Goal: Task Accomplishment & Management: Use online tool/utility

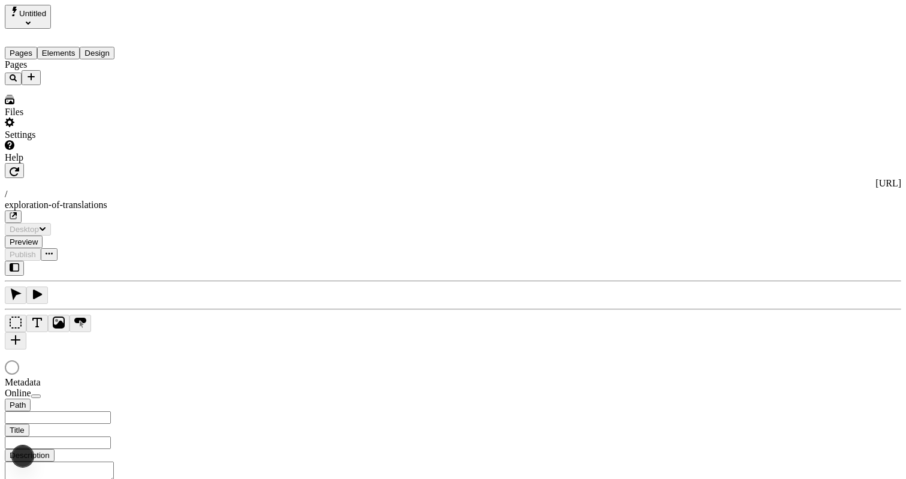
type input "/exploration-of-translations"
type input "The Great Translation Adventure"
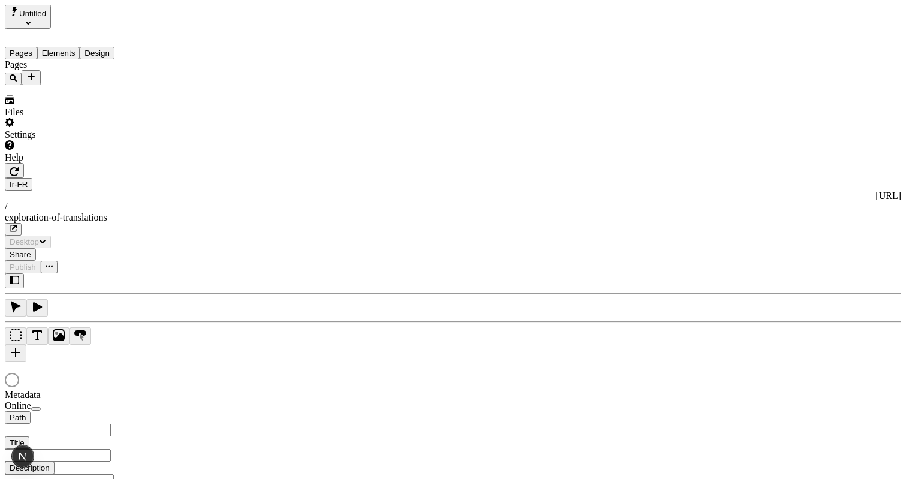
type input "The Great Translation Adventure"
type input "/exploration-of-translations"
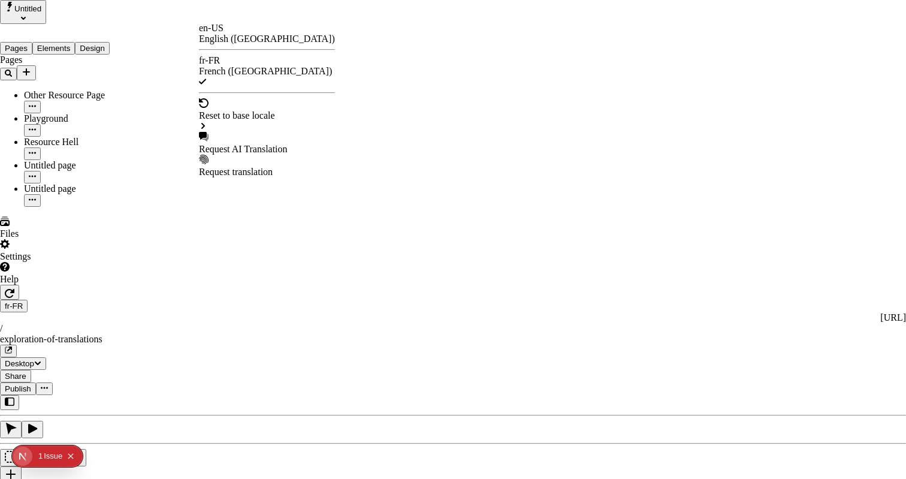
click at [236, 132] on div "Request AI Translation" at bounding box center [267, 143] width 136 height 23
checkbox input "true"
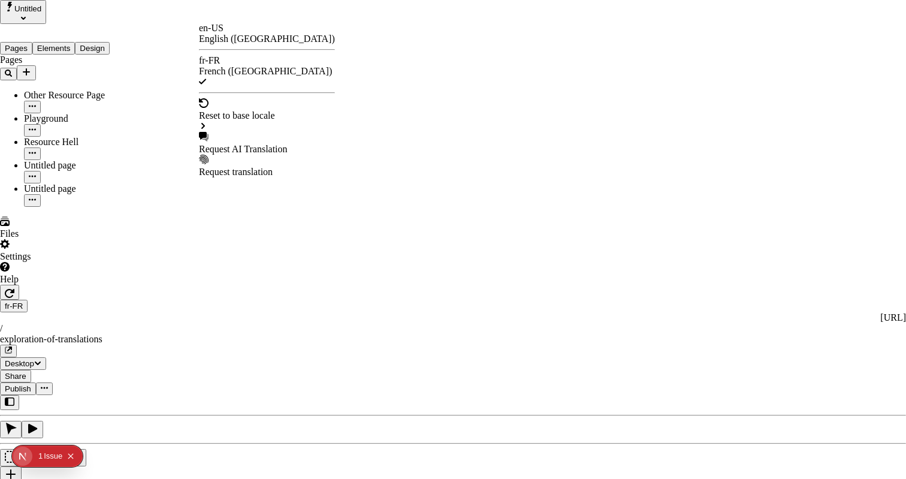
checkbox input "true"
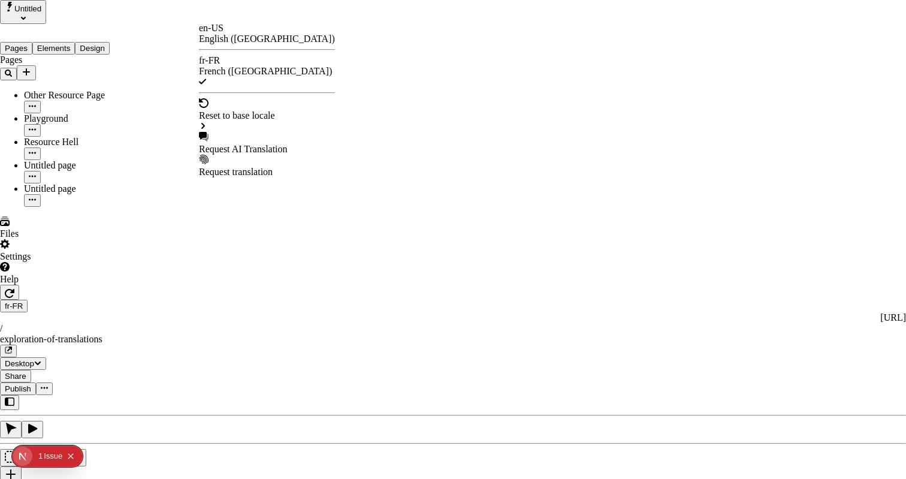
checkbox input "true"
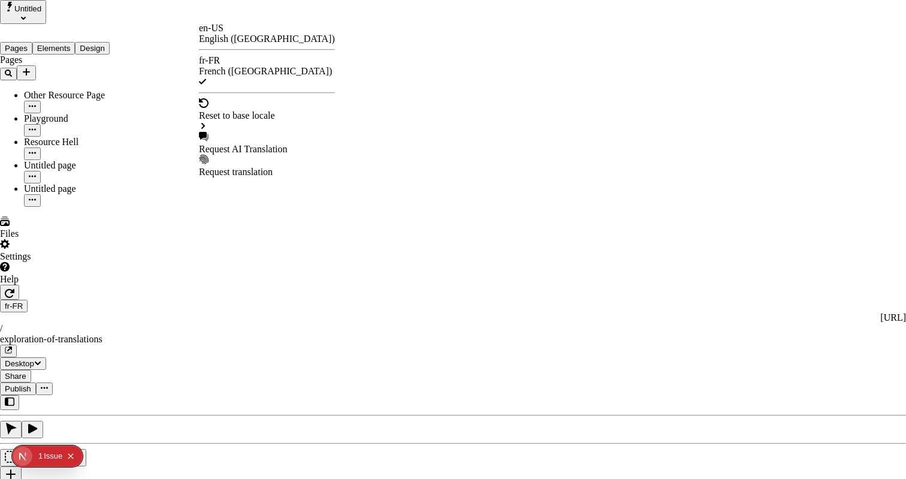
checkbox input "true"
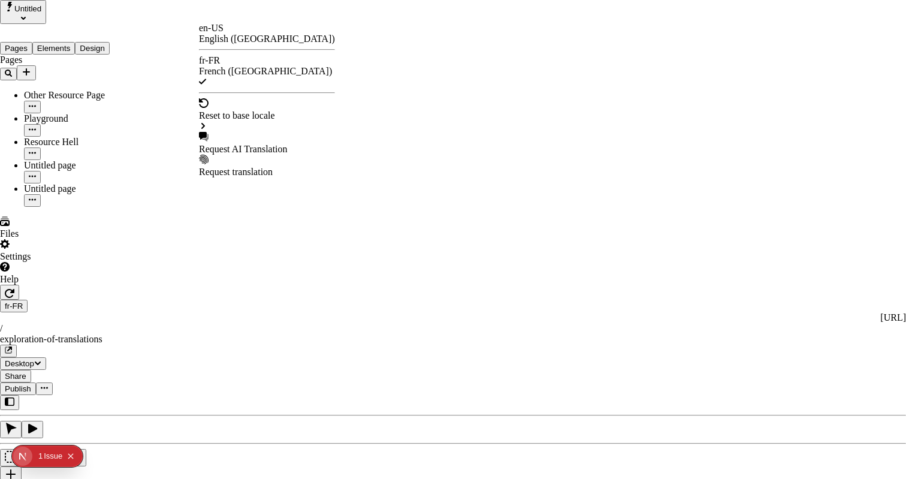
checkbox input "true"
checkbox input "false"
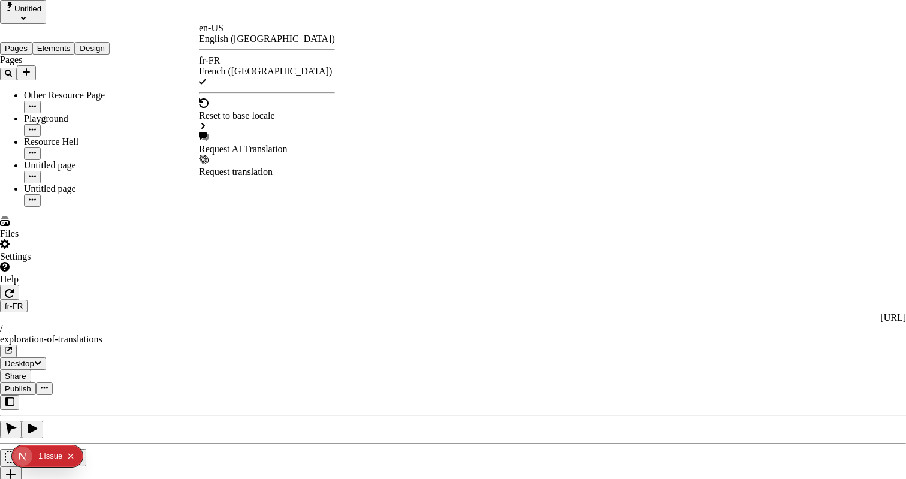
checkbox input "false"
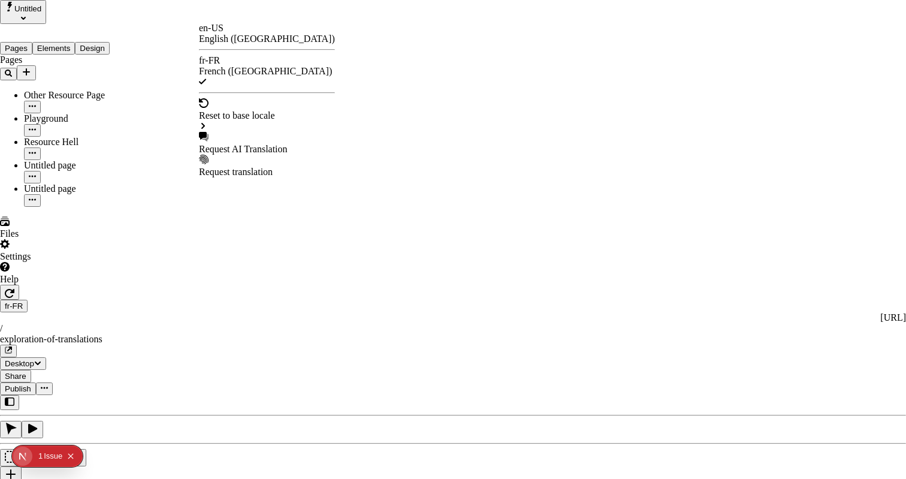
checkbox input "false"
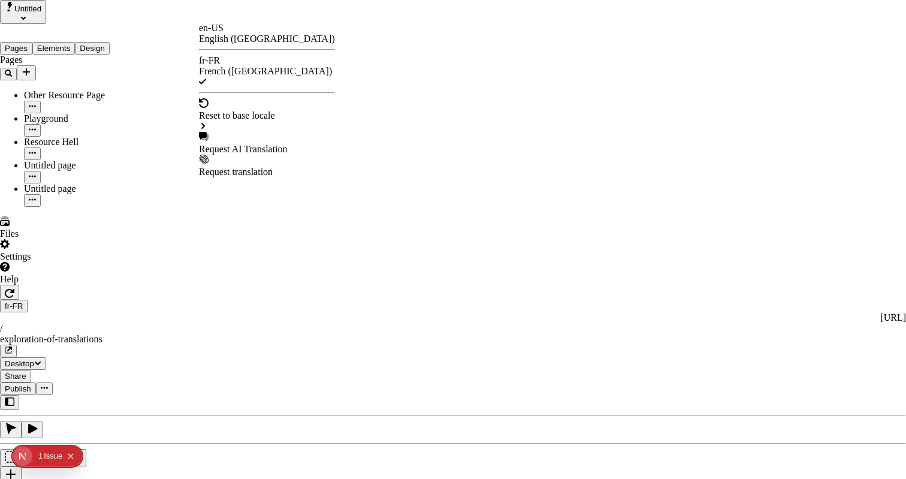
checkbox input "false"
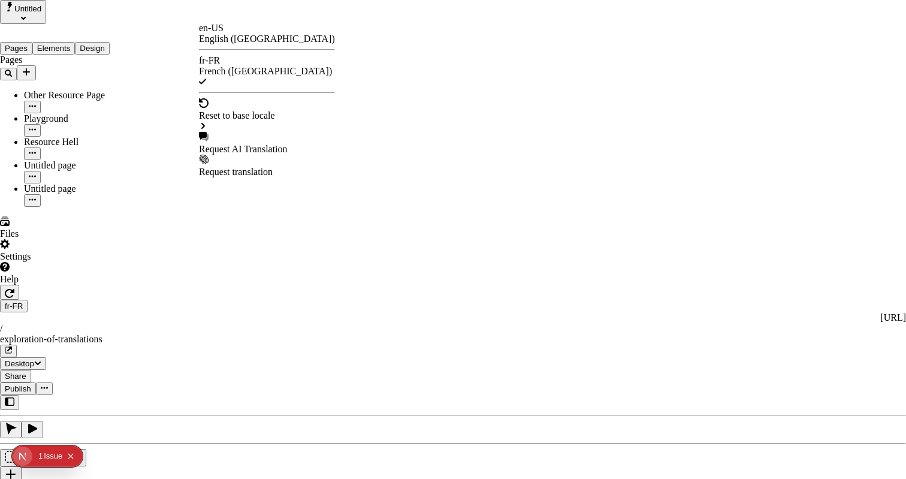
checkbox input "false"
type input "/exploration-des-traductions"
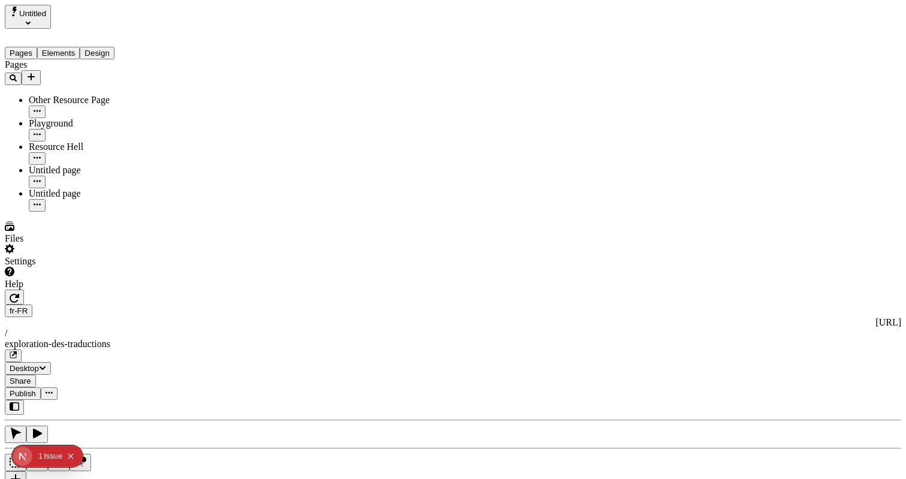
click at [36, 389] on span "Publish" at bounding box center [23, 393] width 26 height 9
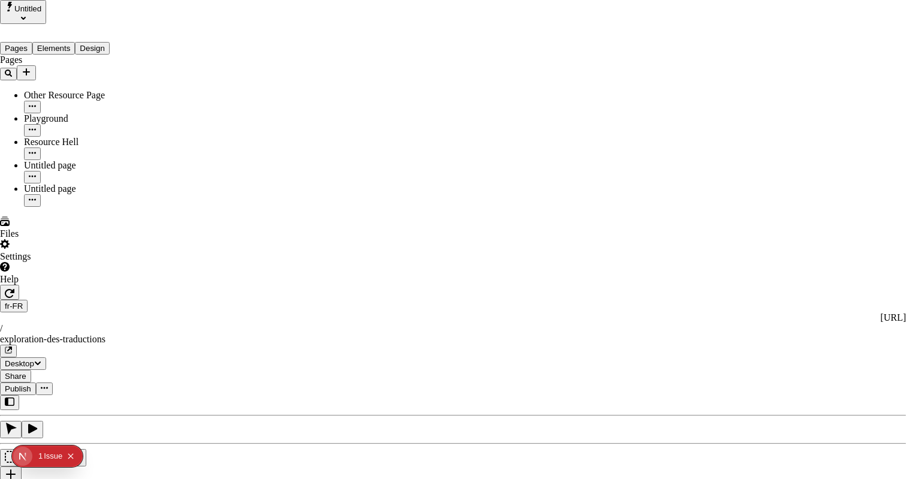
type input "The Great Translation Adventure"
type input "/exploration-of-translations"
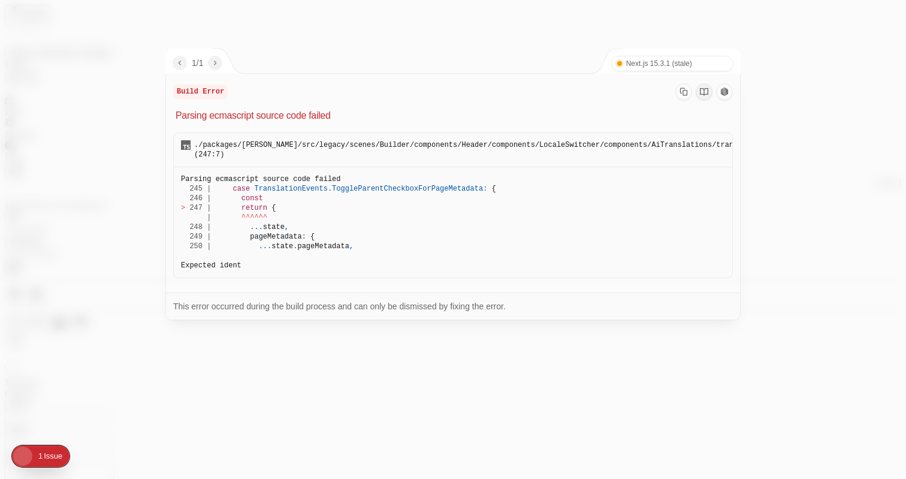
type input "/exploration-of-translations"
type input "The Great Translation Adventure"
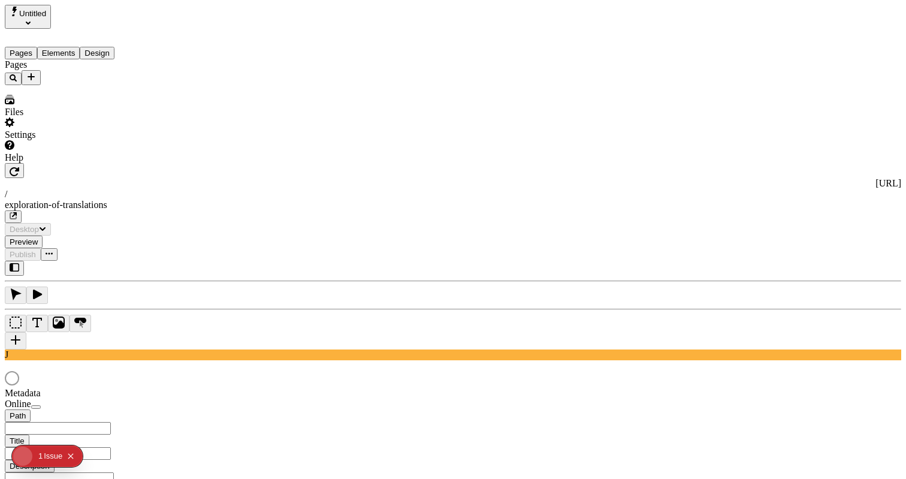
type input "/exploration-of-translations"
type input "The Great Translation Adventure"
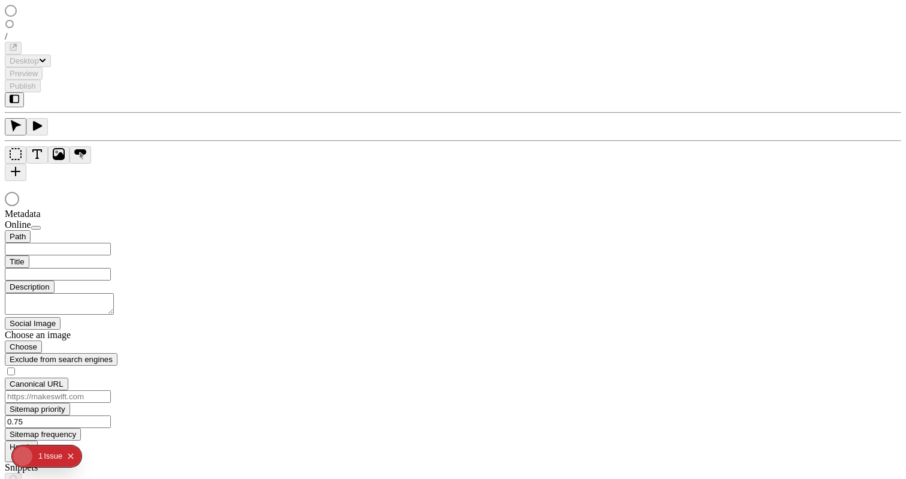
type input "/exploration-of-translations"
type input "The Great Translation Adventure"
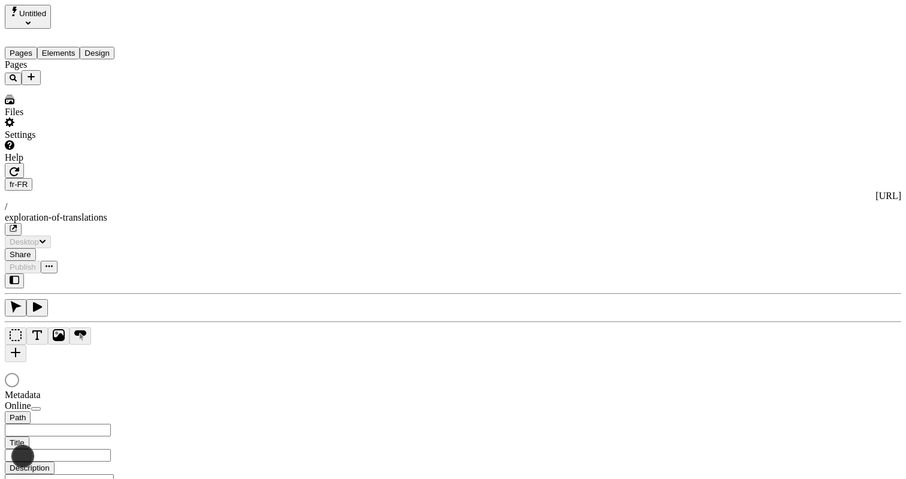
type input "The Great Translation Adventure"
type input "/exploration-of-translations"
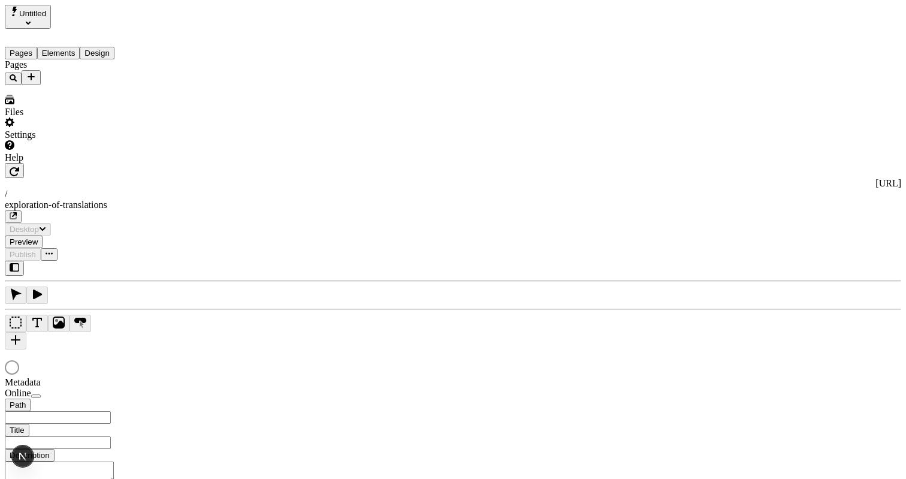
type input "/exploration-of-translations"
type input "The Great Translation Adventure"
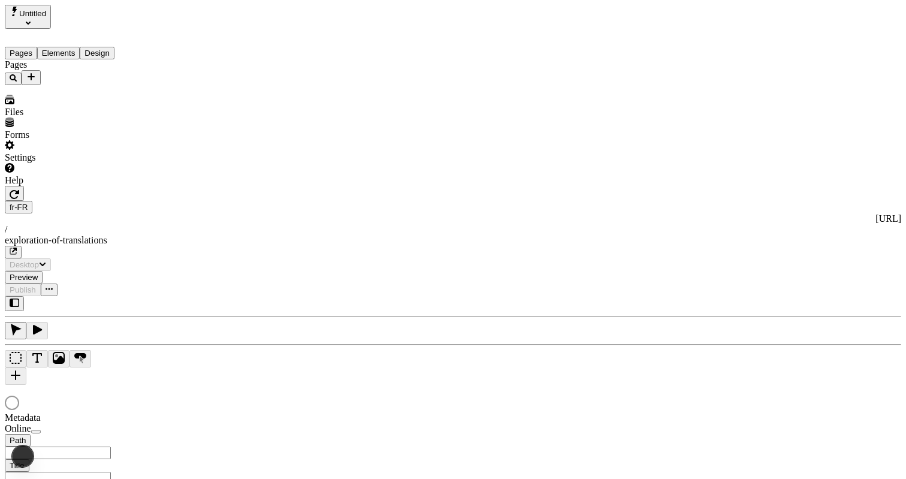
type input "The Great Translation Adventure"
type input "/exploration-of-translations"
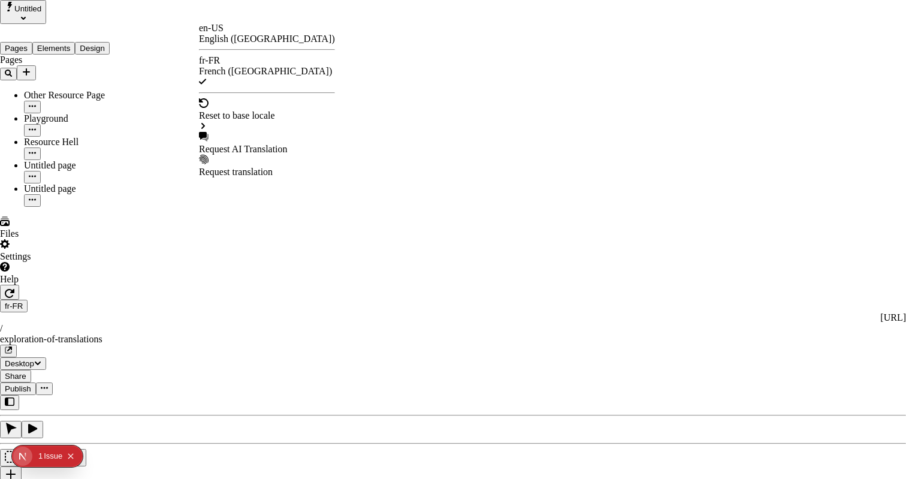
click at [256, 144] on div "Request AI Translation" at bounding box center [267, 149] width 136 height 11
checkbox input "true"
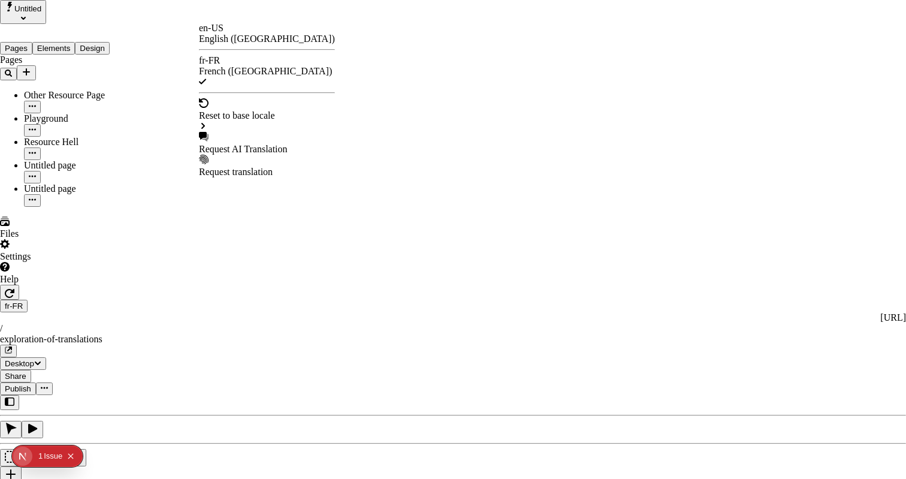
checkbox input "true"
drag, startPoint x: 322, startPoint y: 110, endPoint x: 325, endPoint y: 117, distance: 7.8
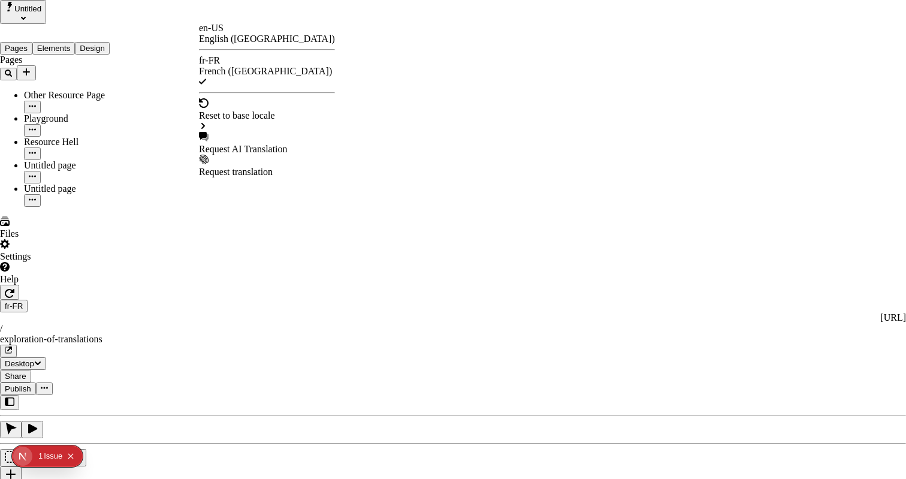
checkbox input "false"
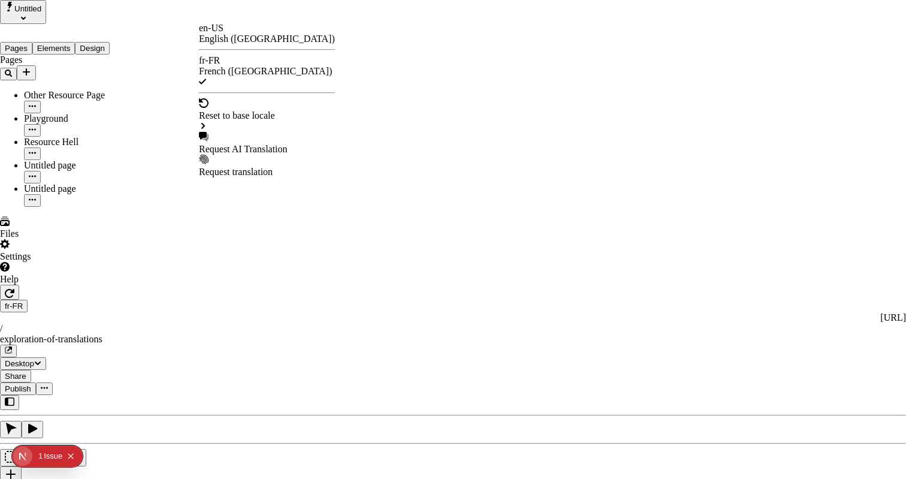
checkbox input "true"
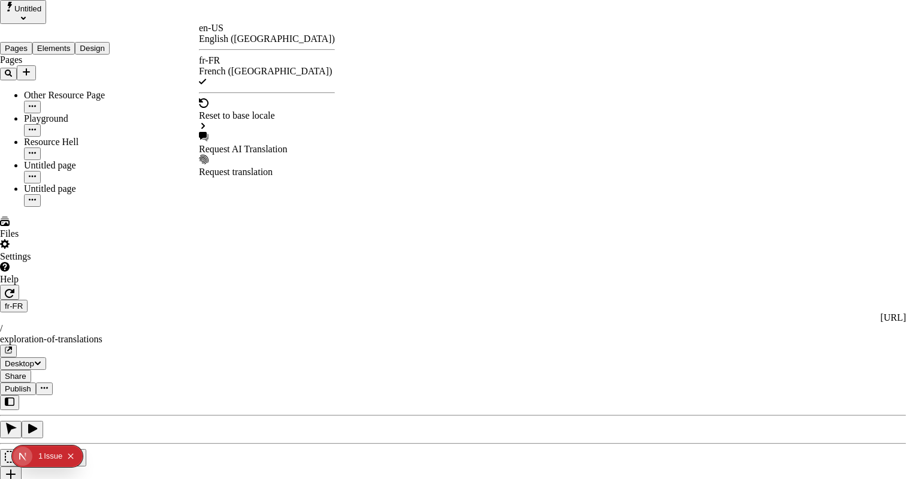
checkbox input "false"
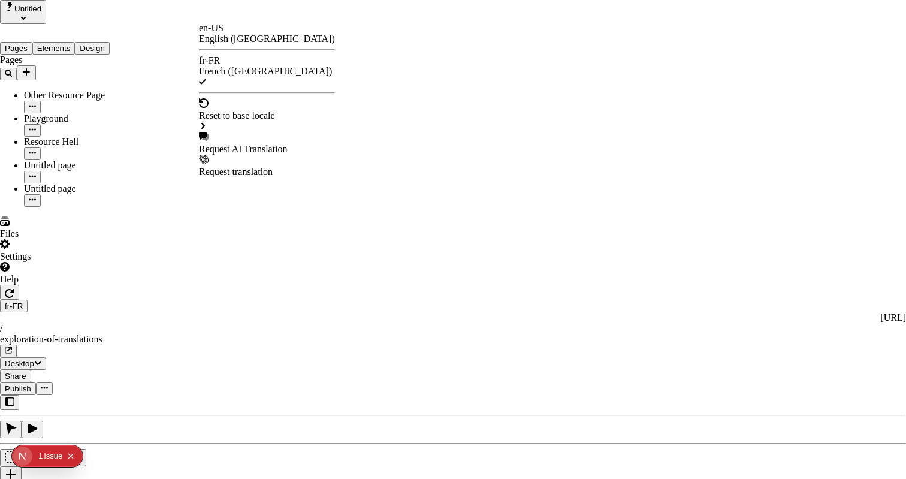
checkbox input "true"
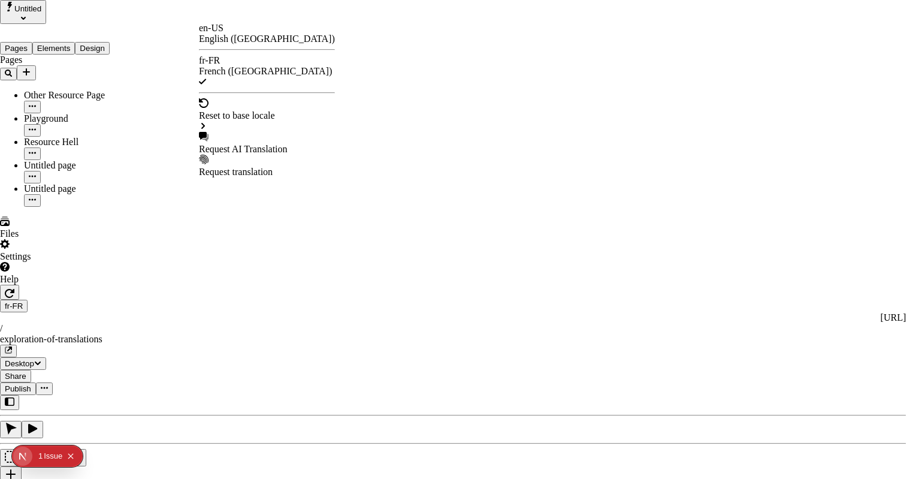
checkbox input "false"
checkbox input "true"
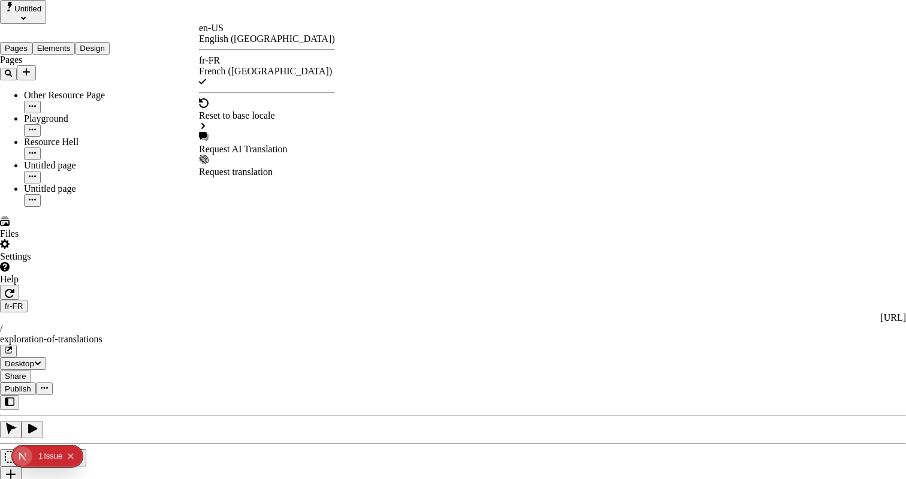
checkbox input "true"
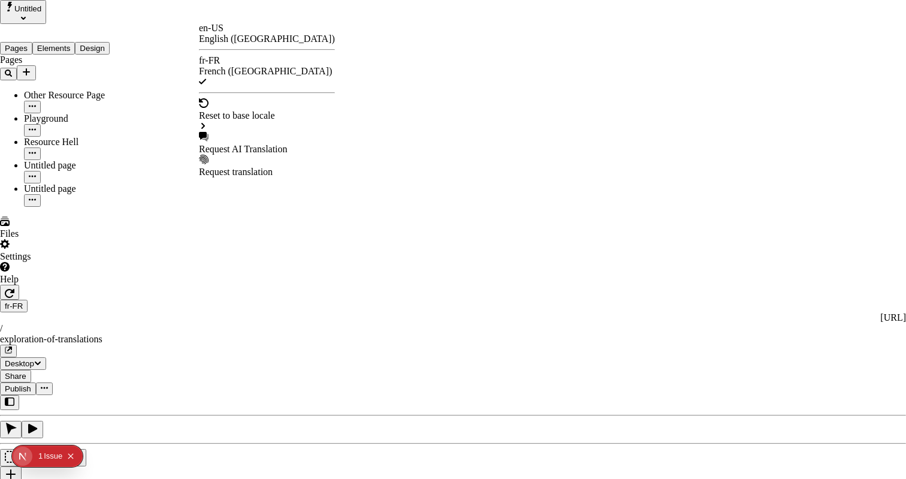
checkbox input "false"
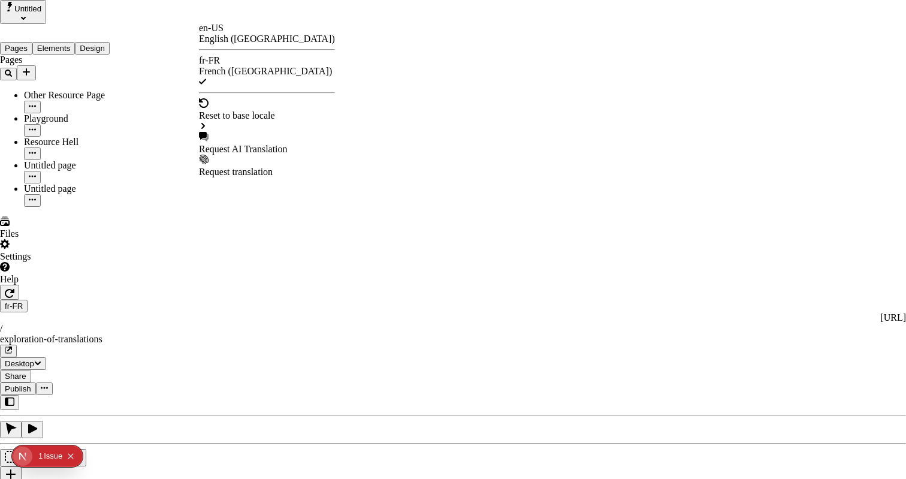
checkbox input "true"
drag, startPoint x: 321, startPoint y: 173, endPoint x: 329, endPoint y: 233, distance: 60.4
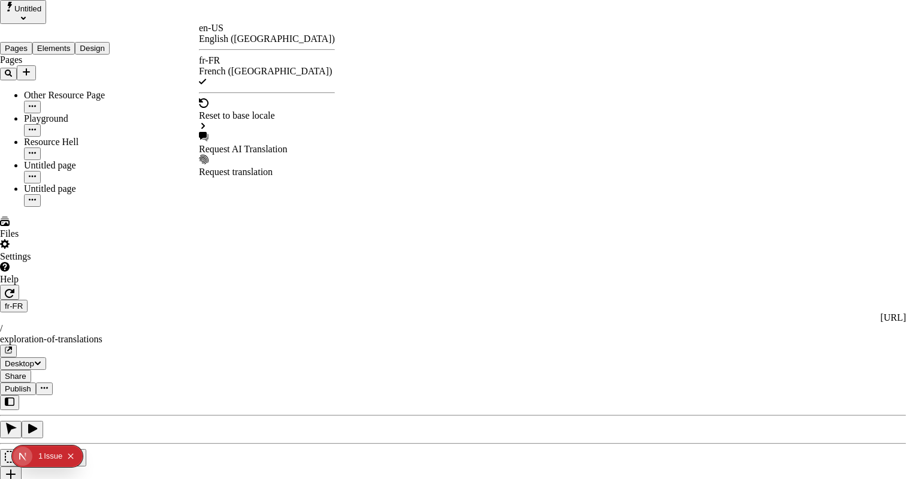
checkbox input "true"
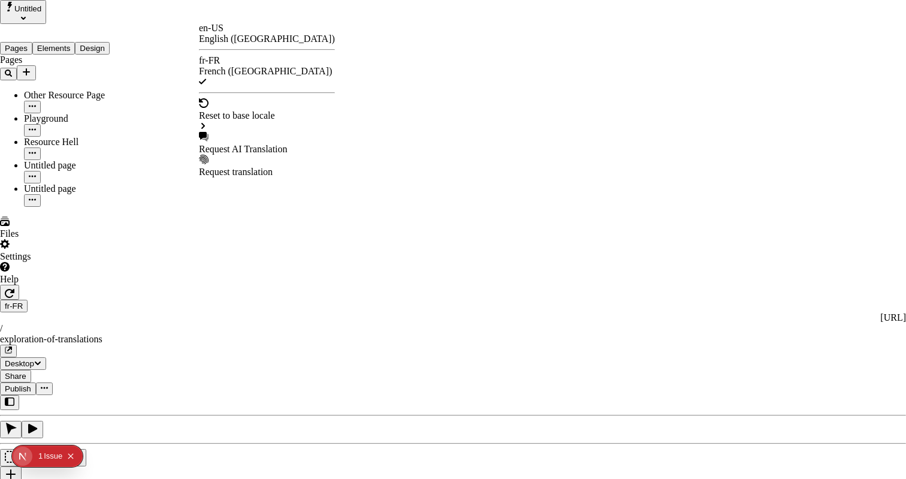
checkbox input "true"
checkbox input "false"
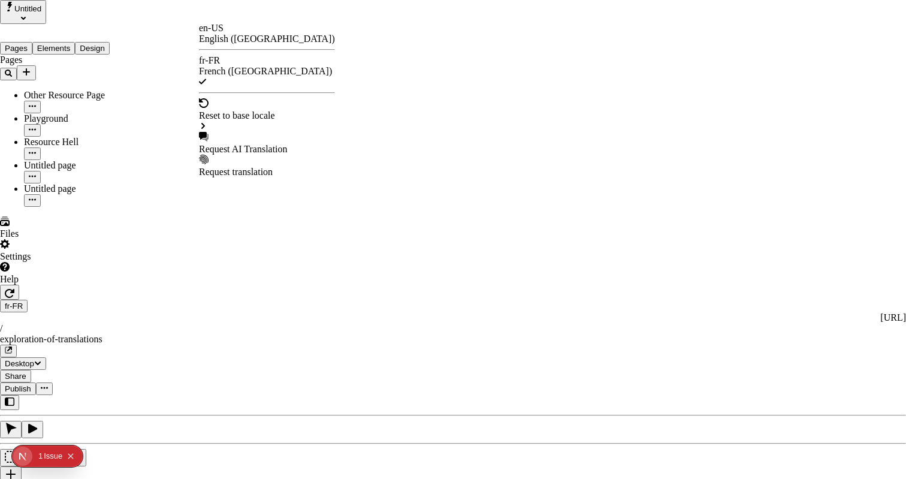
drag, startPoint x: 325, startPoint y: 208, endPoint x: 328, endPoint y: 186, distance: 22.5
checkbox input "false"
checkbox input "true"
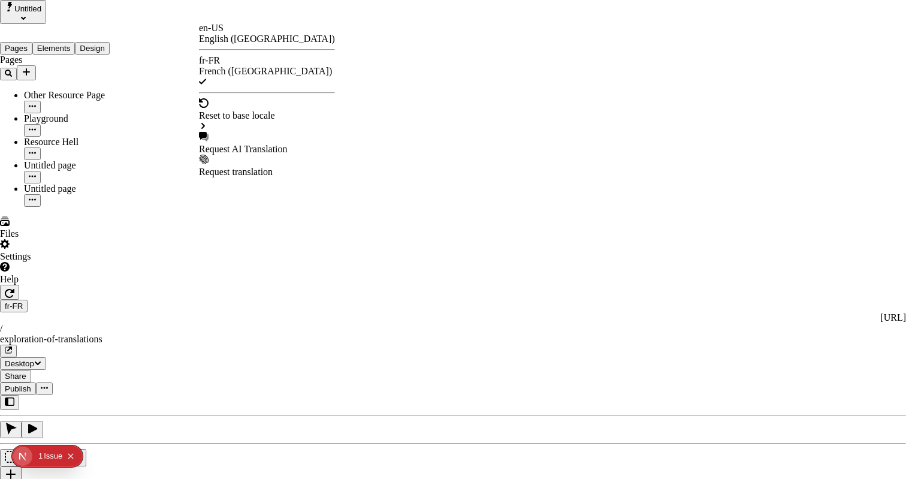
checkbox input "true"
checkbox input "false"
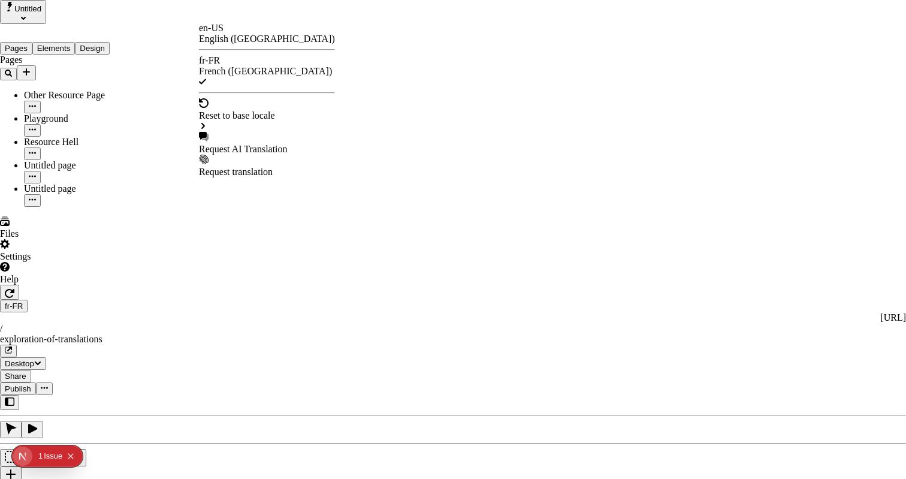
checkbox input "false"
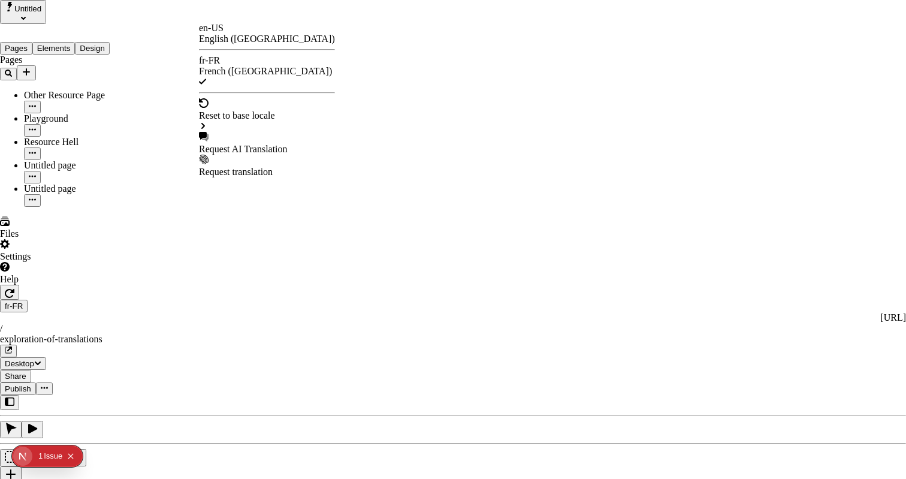
checkbox input "true"
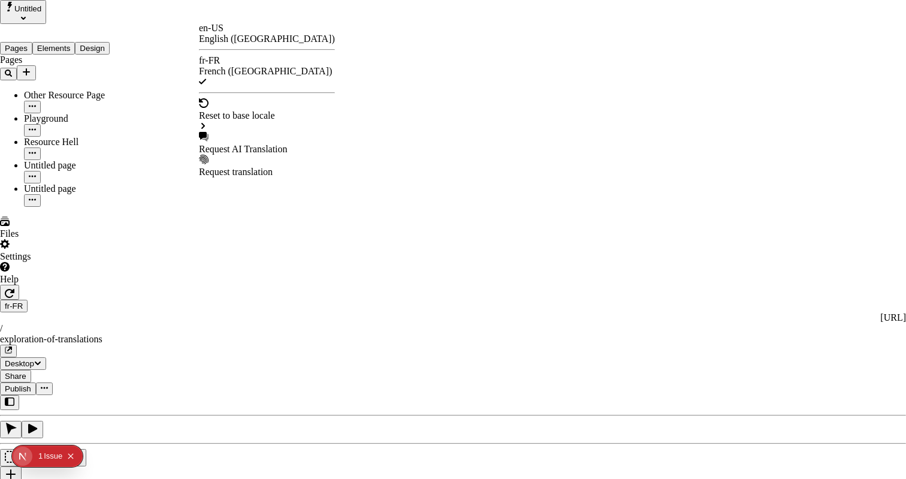
checkbox input "true"
drag, startPoint x: 321, startPoint y: 290, endPoint x: 325, endPoint y: 295, distance: 6.5
checkbox input "true"
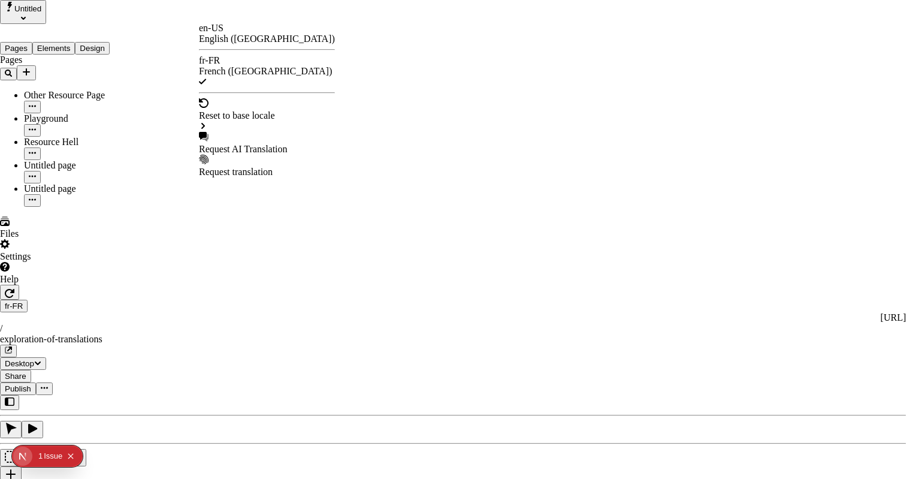
checkbox input "true"
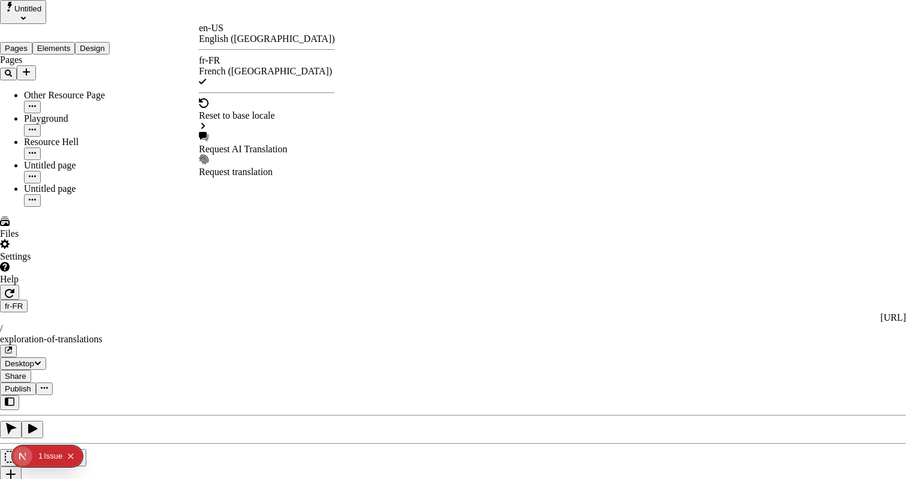
checkbox input "true"
drag, startPoint x: 323, startPoint y: 366, endPoint x: 326, endPoint y: 331, distance: 35.5
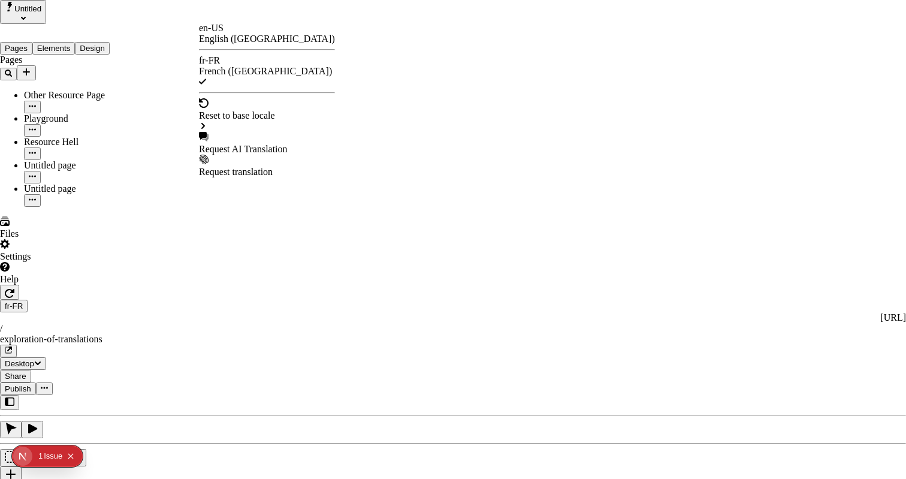
checkbox input "false"
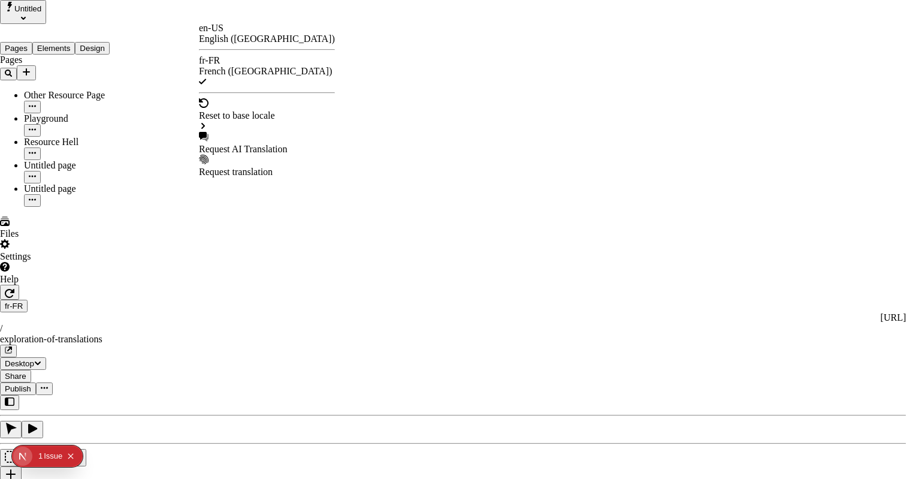
checkbox input "true"
checkbox input "false"
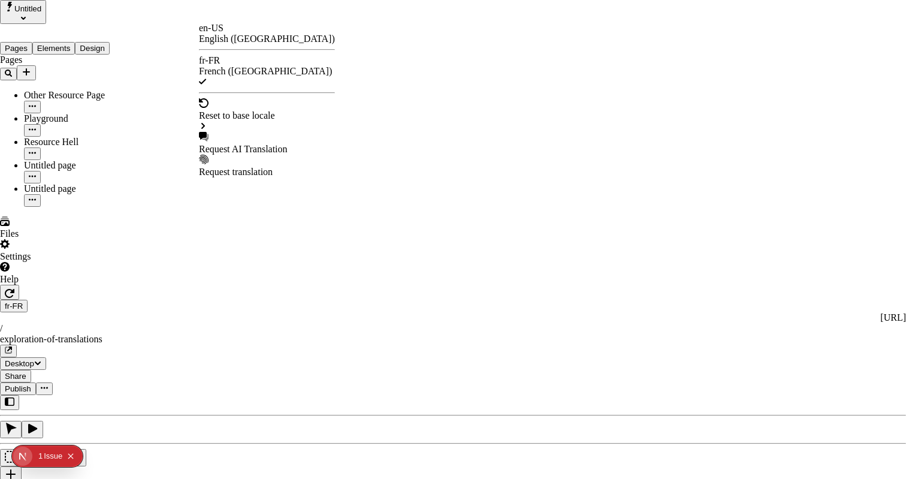
checkbox input "false"
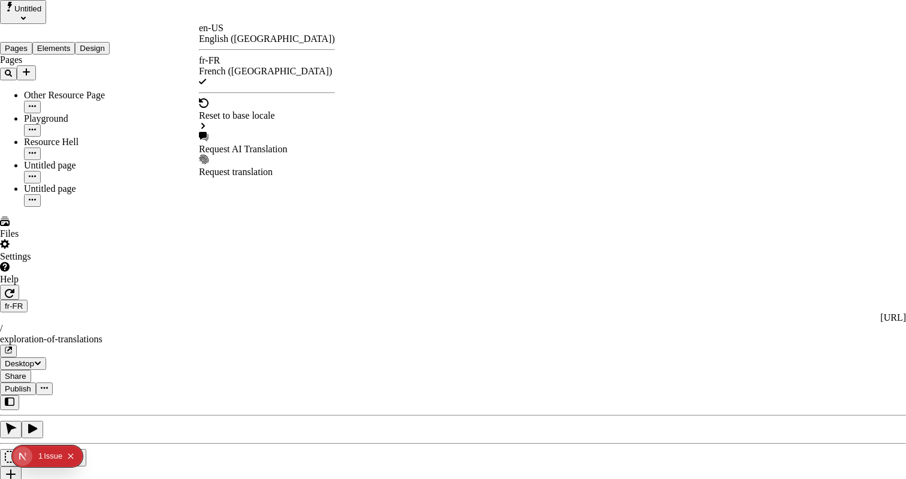
checkbox input "false"
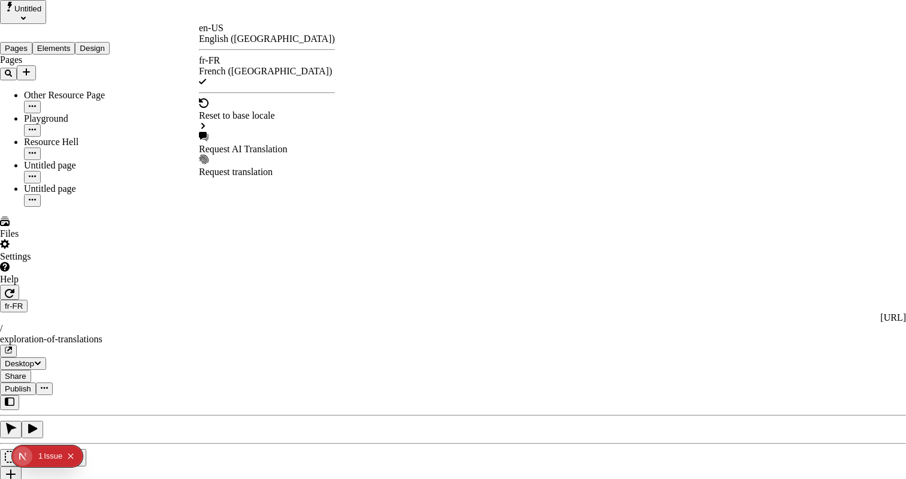
checkbox input "false"
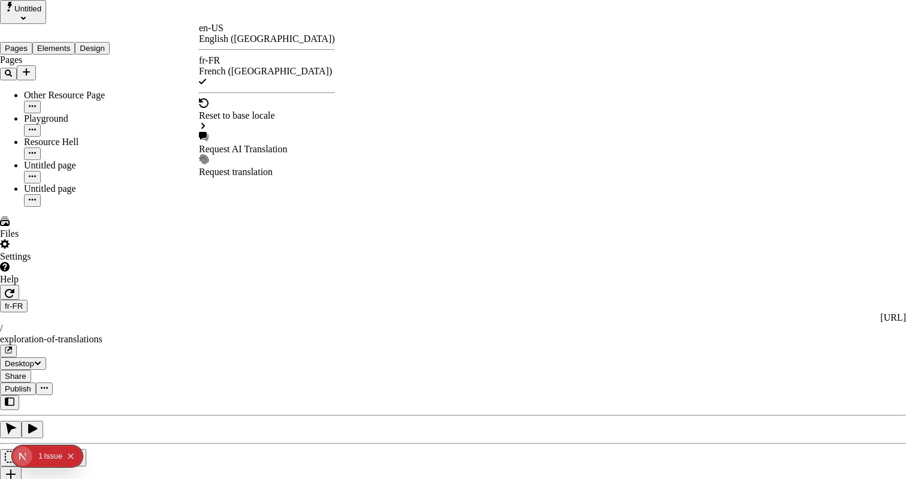
checkbox input "false"
type input "/exploration-des-traductions"
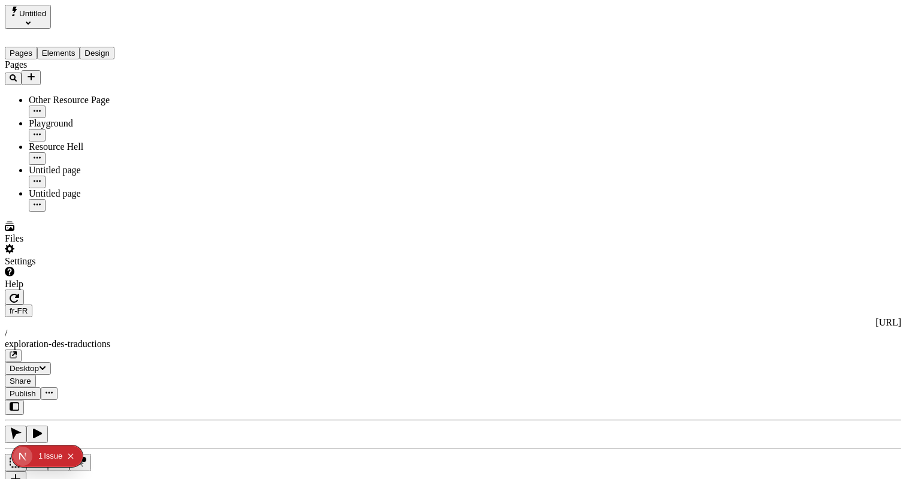
click at [36, 389] on span "Publish" at bounding box center [23, 393] width 26 height 9
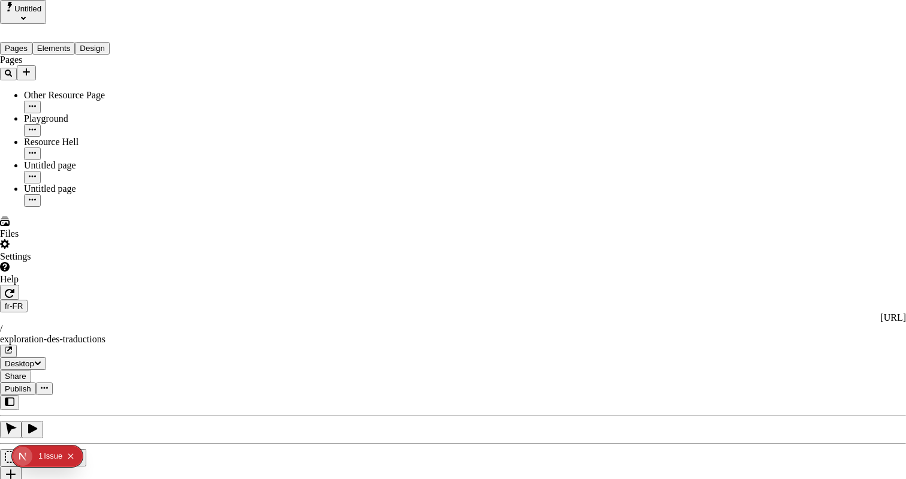
type input "The Great Translation Adventure"
type input "/exploration-of-translations"
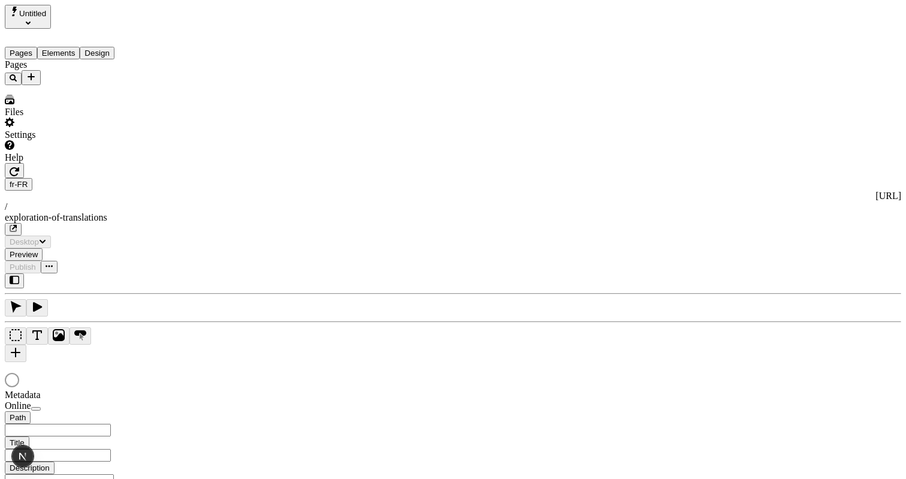
type input "/exploration-of-translations"
type input "The Great Translation Adventure"
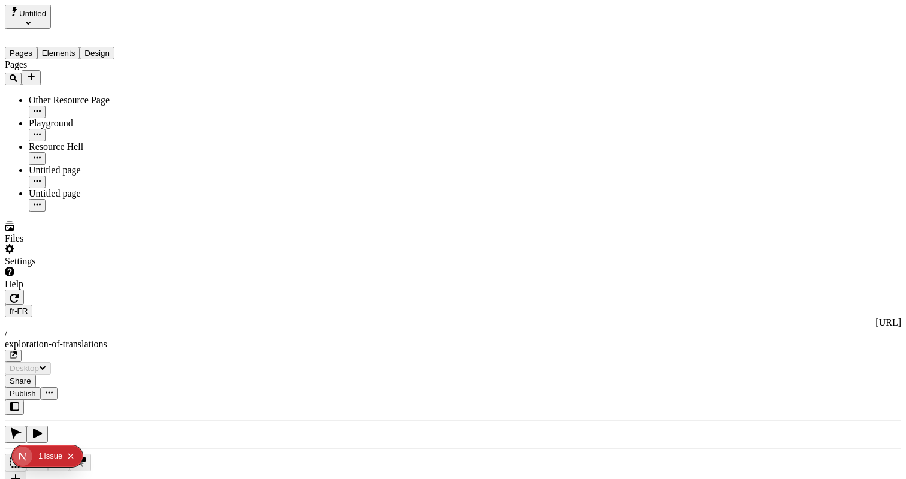
click at [159, 400] on div "J" at bounding box center [453, 449] width 896 height 99
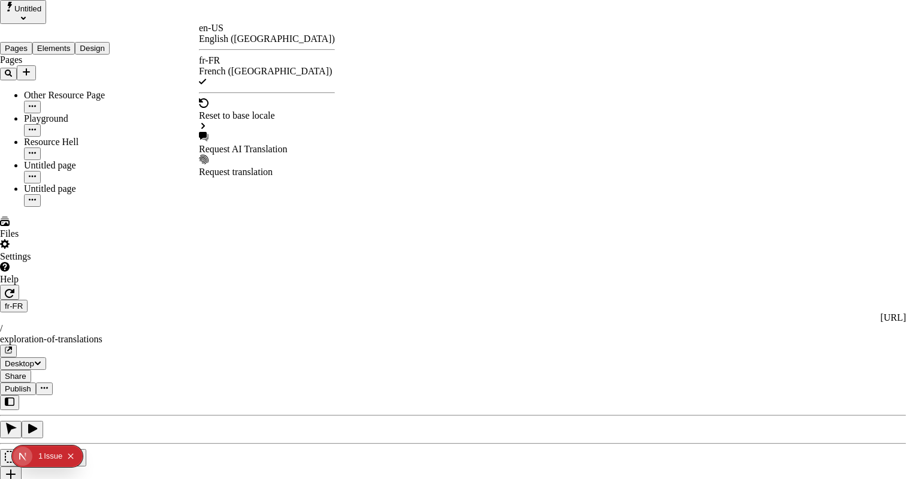
click at [238, 132] on div "Request AI Translation" at bounding box center [267, 143] width 136 height 23
checkbox input "true"
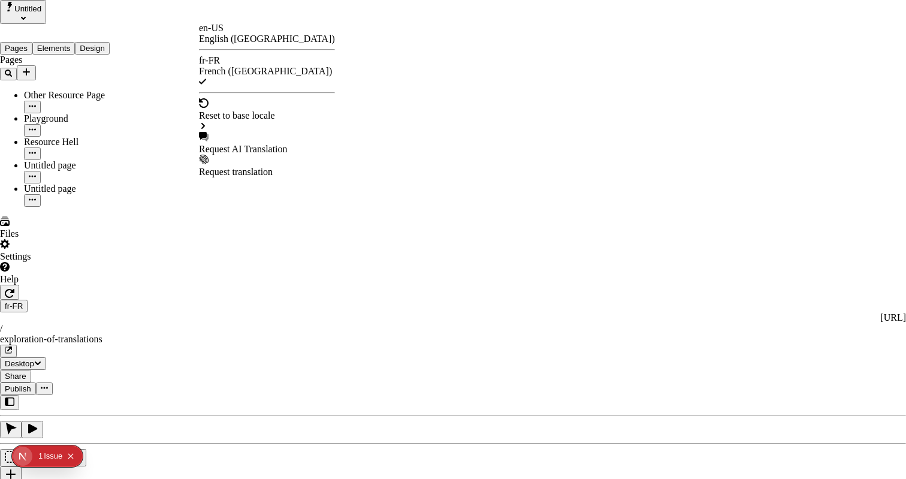
checkbox input "true"
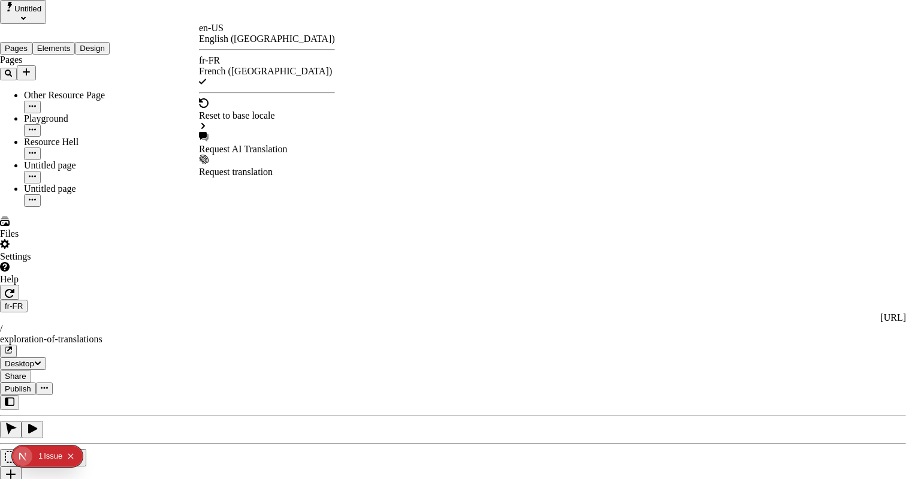
checkbox input "true"
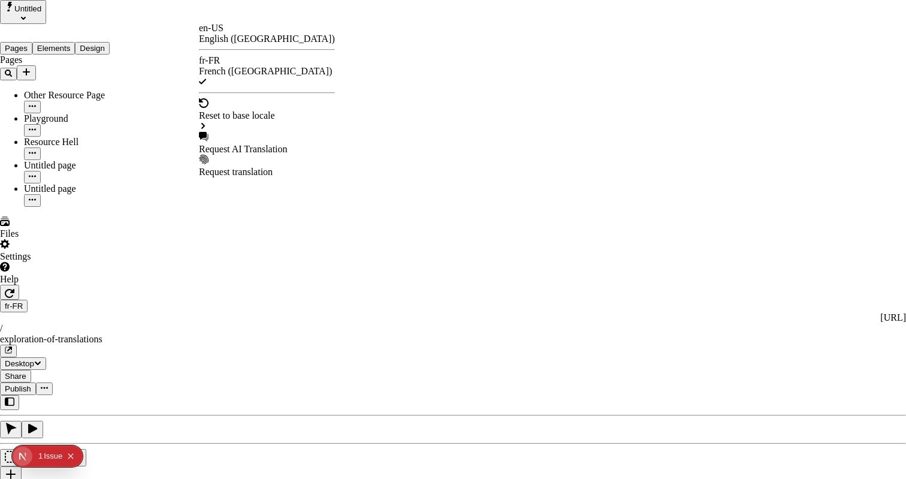
checkbox input "true"
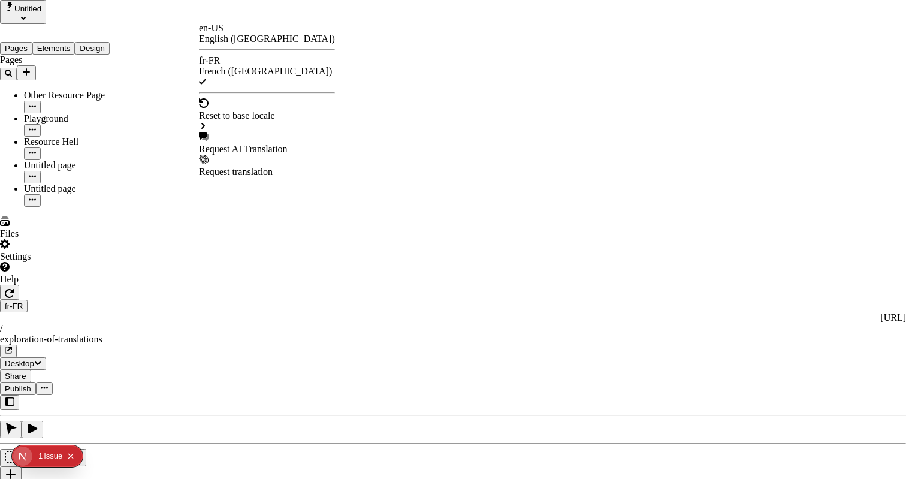
checkbox input "true"
checkbox input "false"
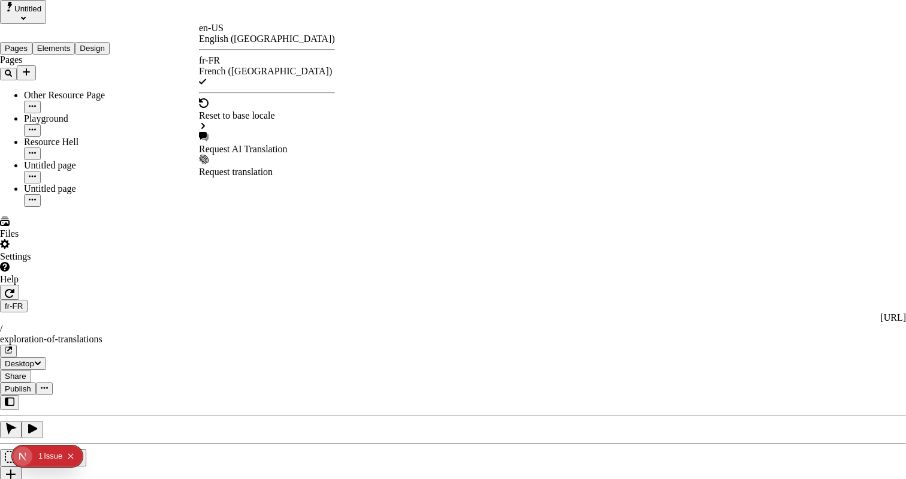
checkbox input "false"
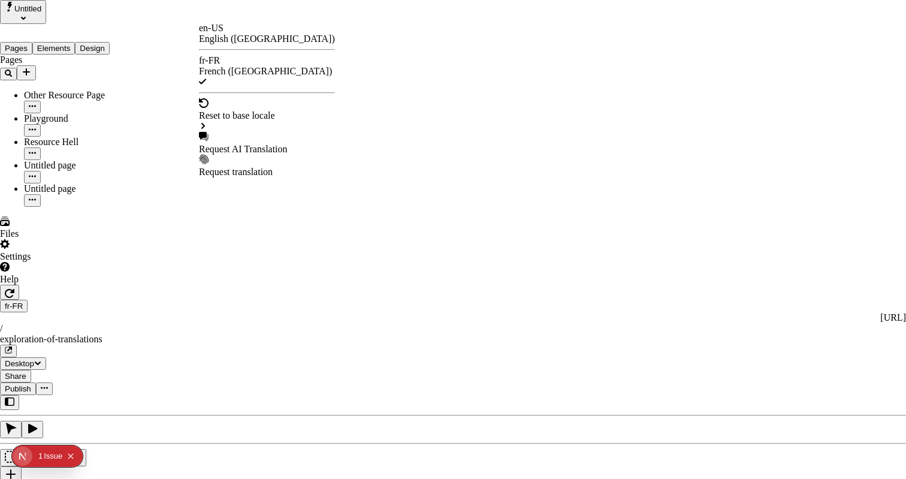
checkbox input "false"
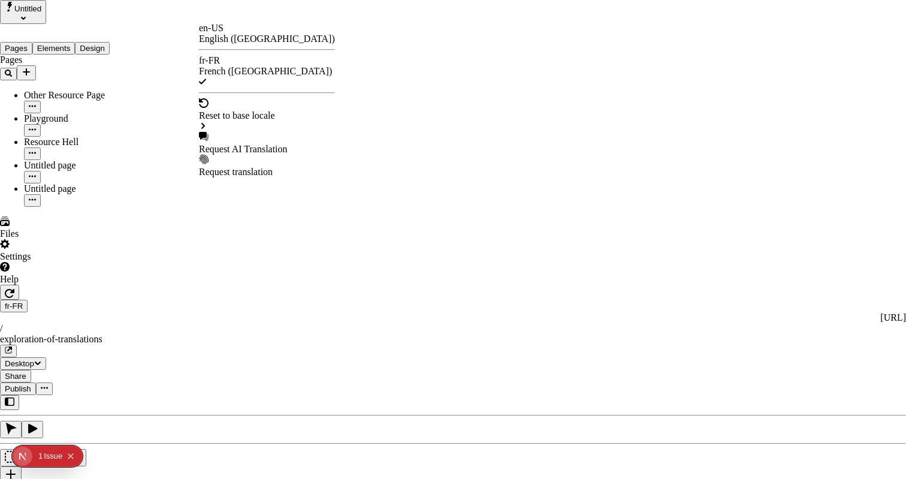
checkbox input "false"
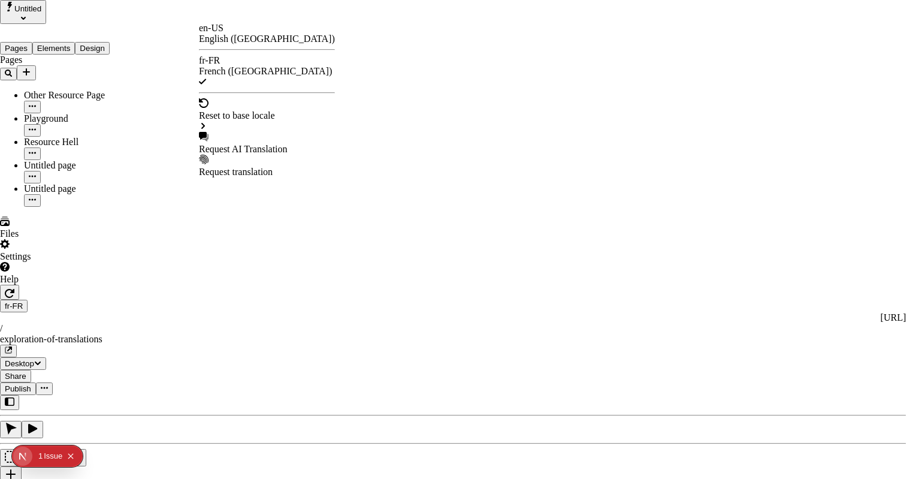
checkbox input "false"
type input "/exploration-des-traductions"
type input "La Grande Aventure de Traduction"
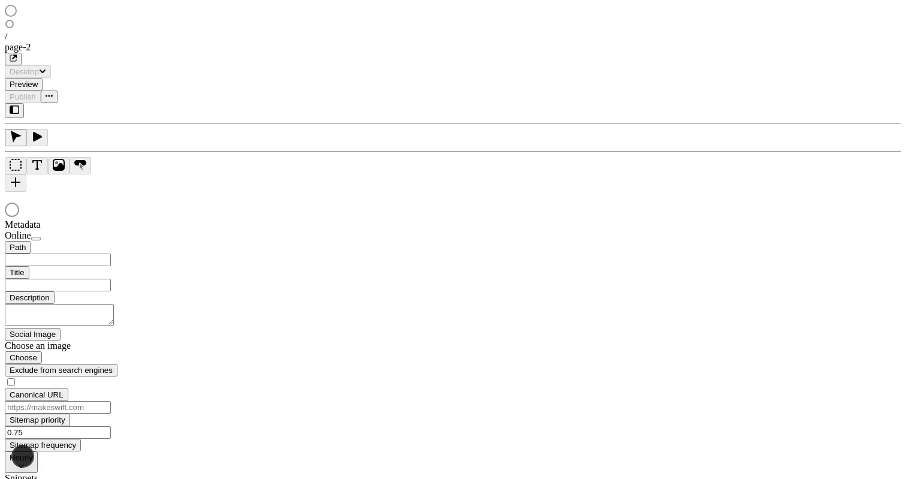
type input "/exploration-des-traductions"
type input "La Grande Aventure de Traduction"
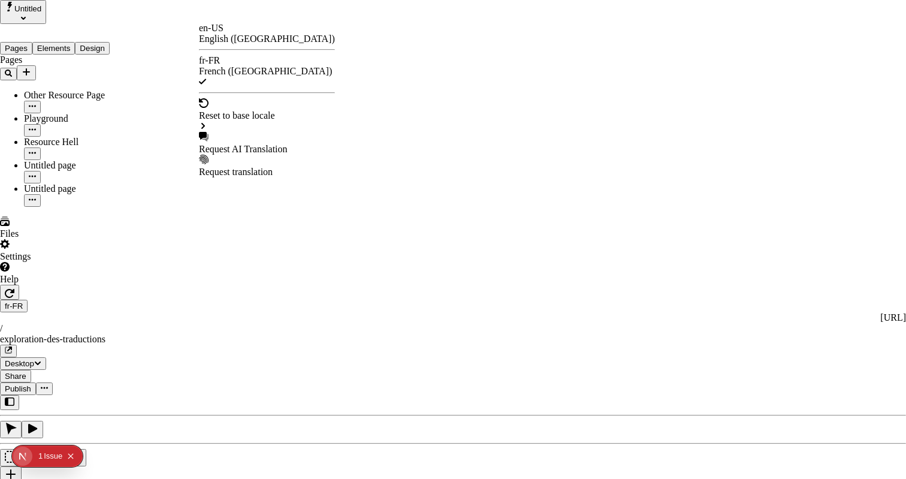
click at [249, 167] on div "Request translation" at bounding box center [267, 172] width 136 height 11
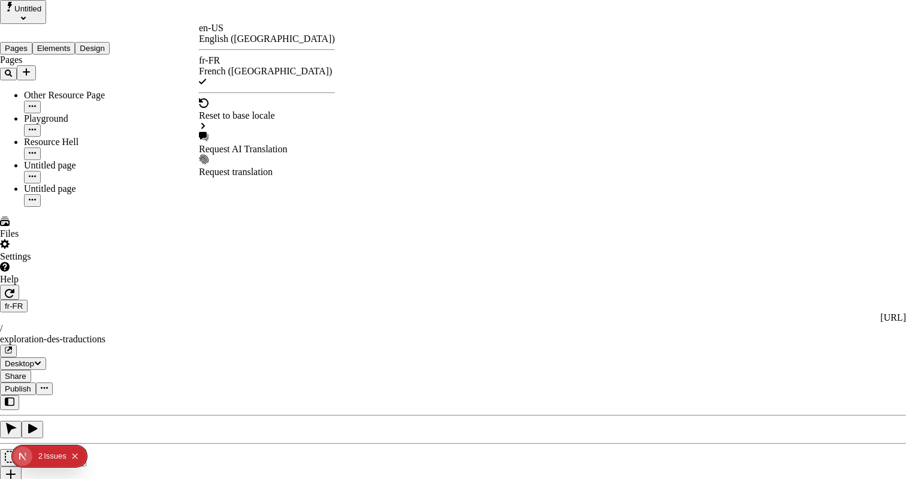
click at [258, 144] on div "Request AI Translation" at bounding box center [267, 149] width 136 height 11
click at [377, 96] on div "translations test 0" at bounding box center [360, 100] width 67 height 11
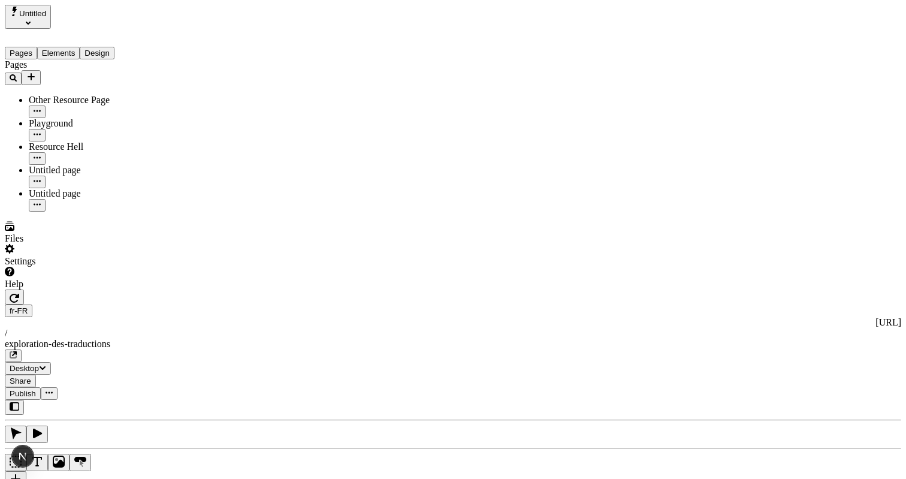
click at [41, 387] on button "Publish" at bounding box center [23, 393] width 36 height 13
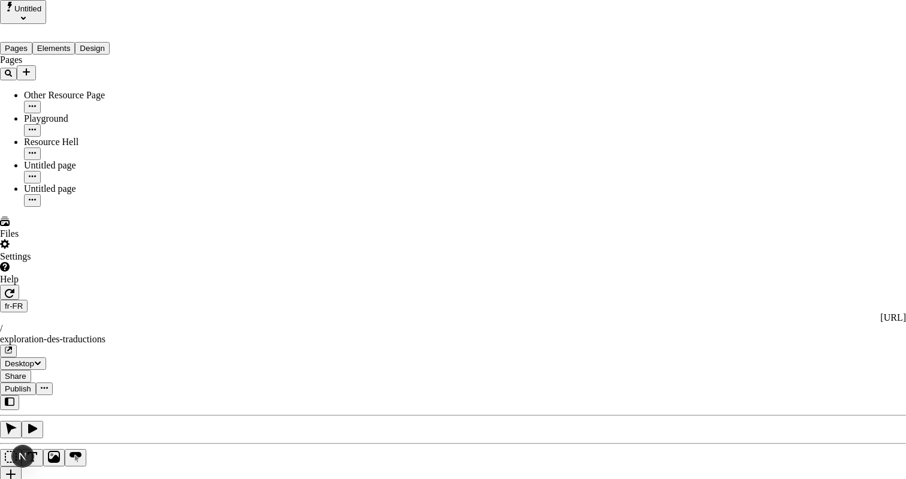
type input "The Great Translation Adventure"
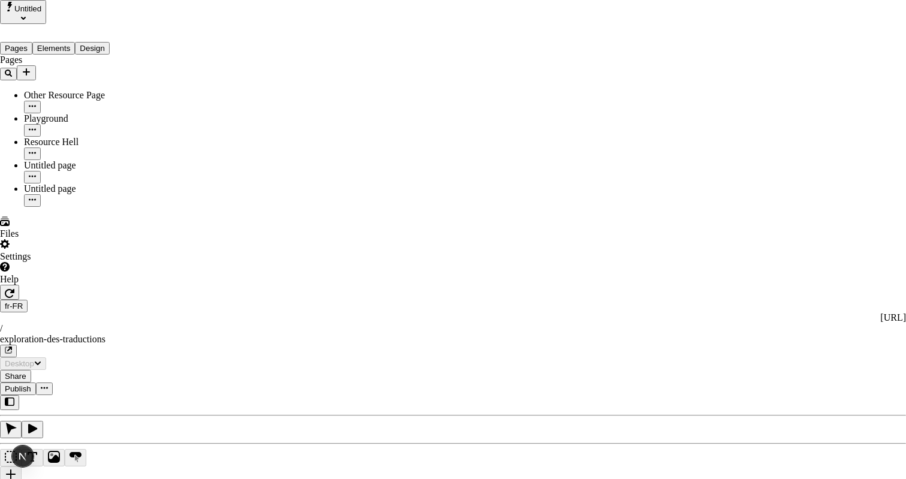
type textarea "This is my French localized description. If it were empty, it would not appear …"
type input "/exploration-of-translations"
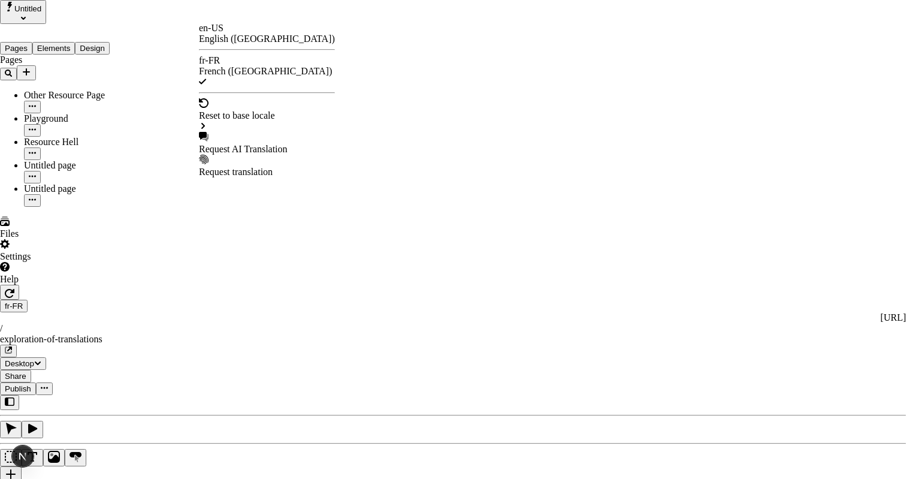
click at [280, 144] on div "Request AI Translation" at bounding box center [267, 149] width 136 height 11
checkbox input "true"
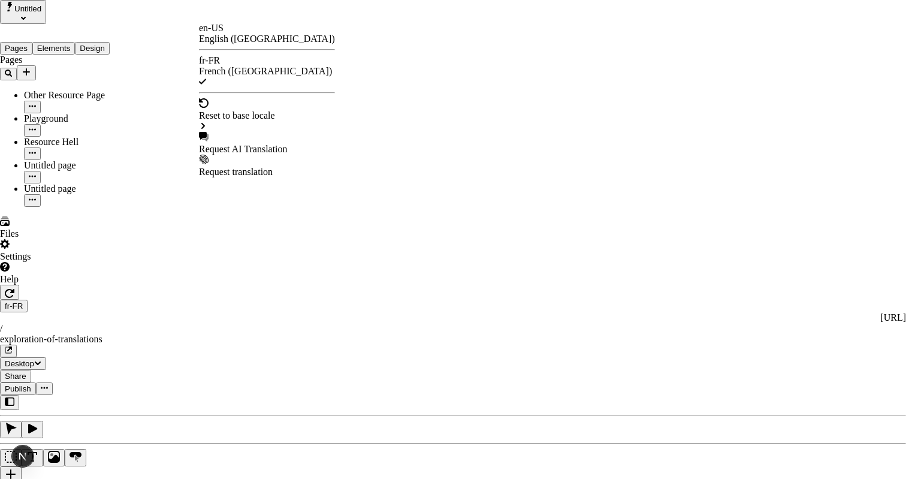
checkbox input "true"
drag, startPoint x: 320, startPoint y: 167, endPoint x: 319, endPoint y: 257, distance: 89.9
checkbox input "true"
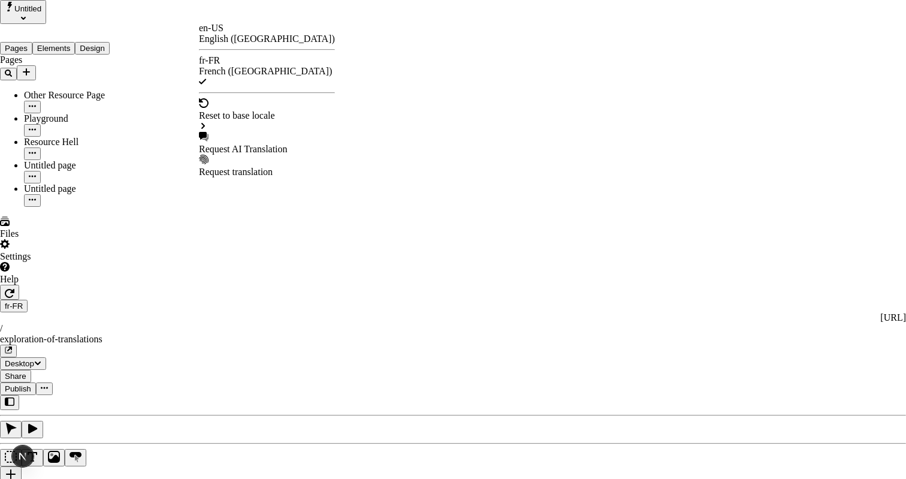
checkbox input "true"
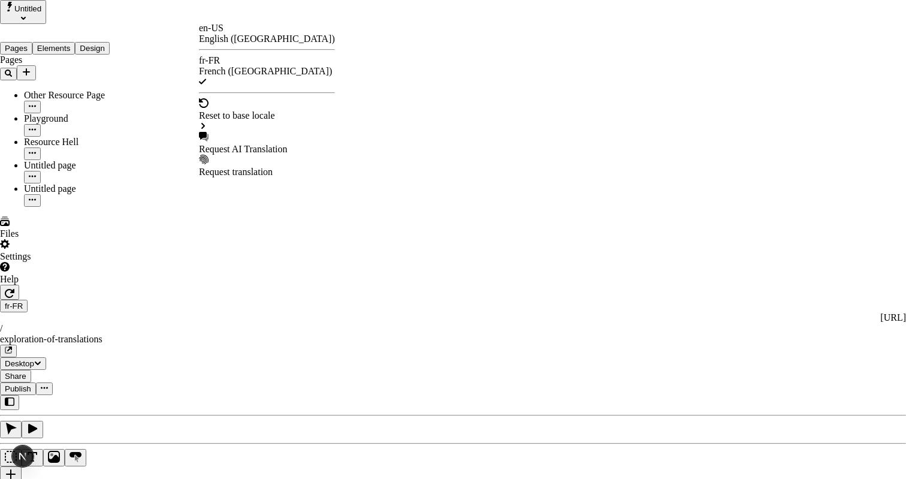
checkbox input "true"
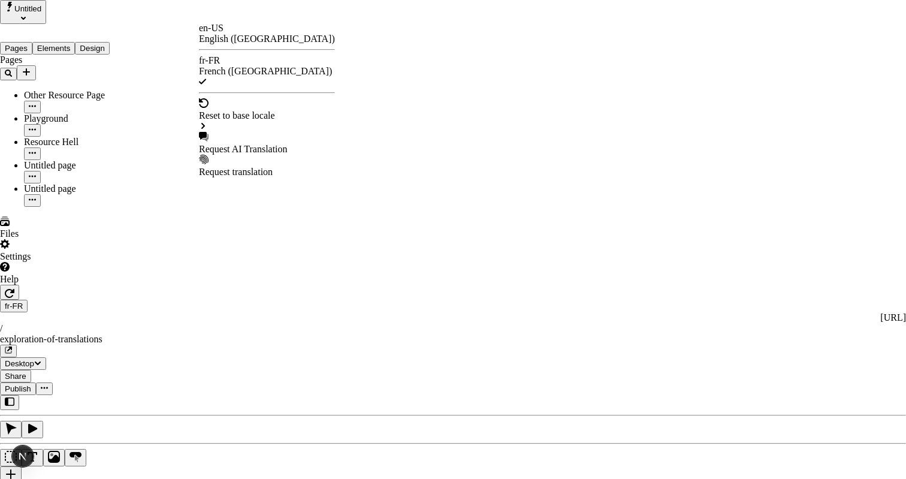
checkbox input "true"
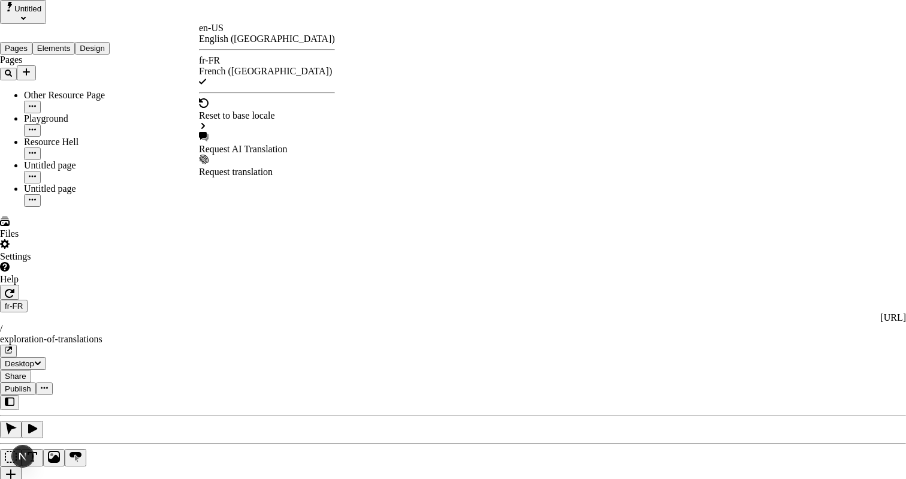
checkbox input "false"
checkbox input "true"
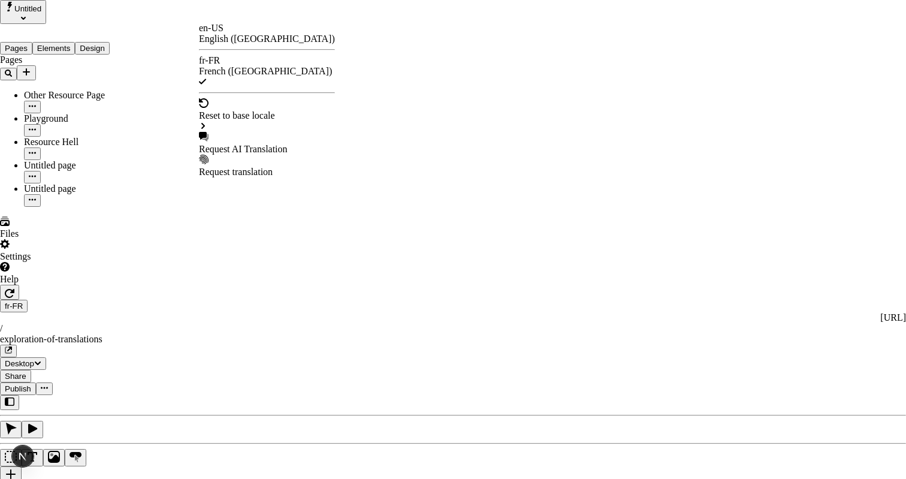
checkbox input "true"
drag, startPoint x: 324, startPoint y: 104, endPoint x: 325, endPoint y: 116, distance: 12.0
checkbox input "false"
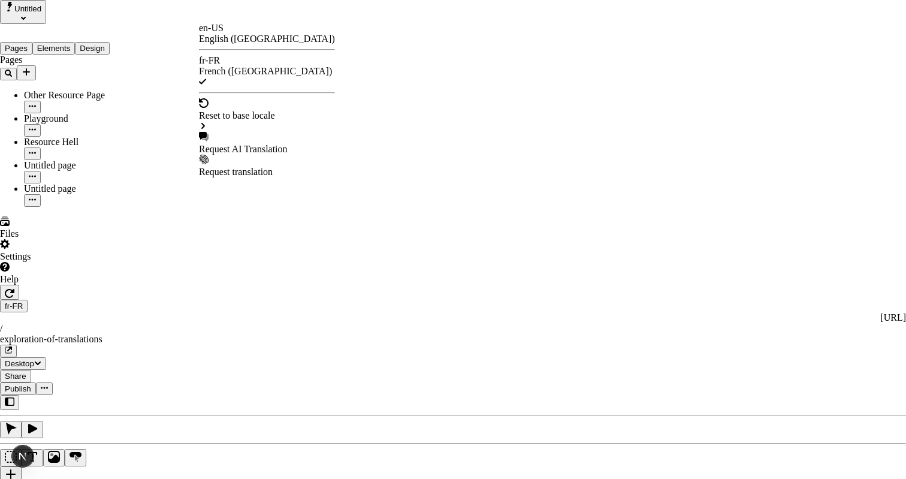
checkbox input "false"
drag, startPoint x: 323, startPoint y: 92, endPoint x: 332, endPoint y: 98, distance: 11.1
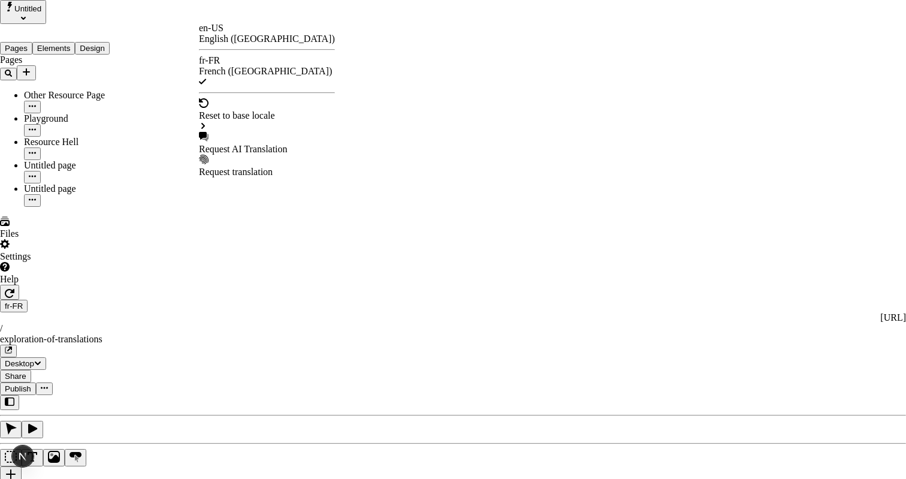
checkbox input "true"
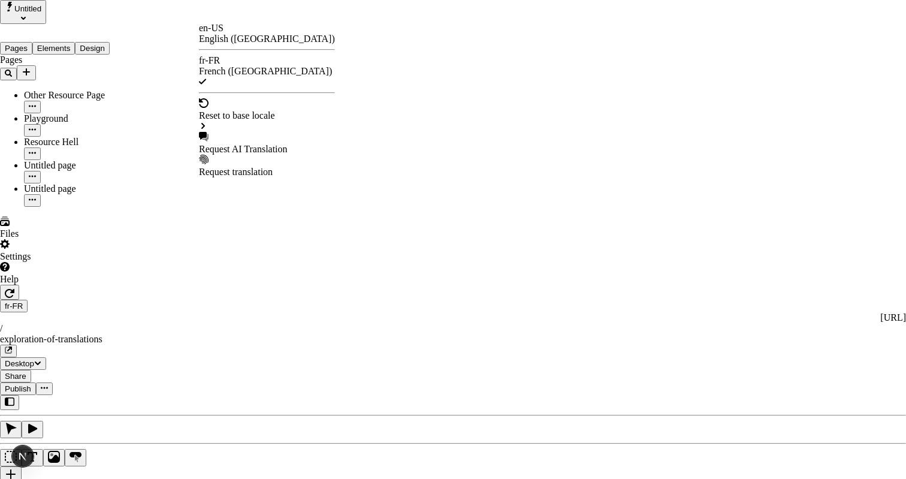
checkbox input "false"
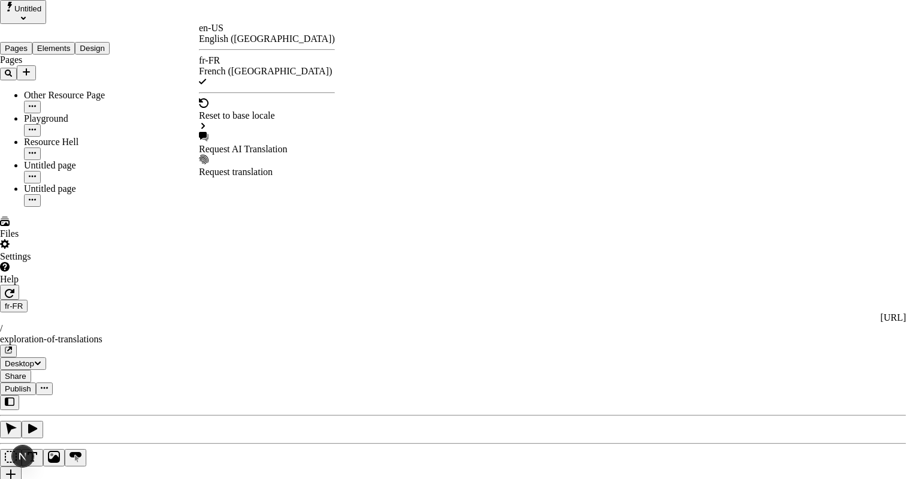
checkbox input "false"
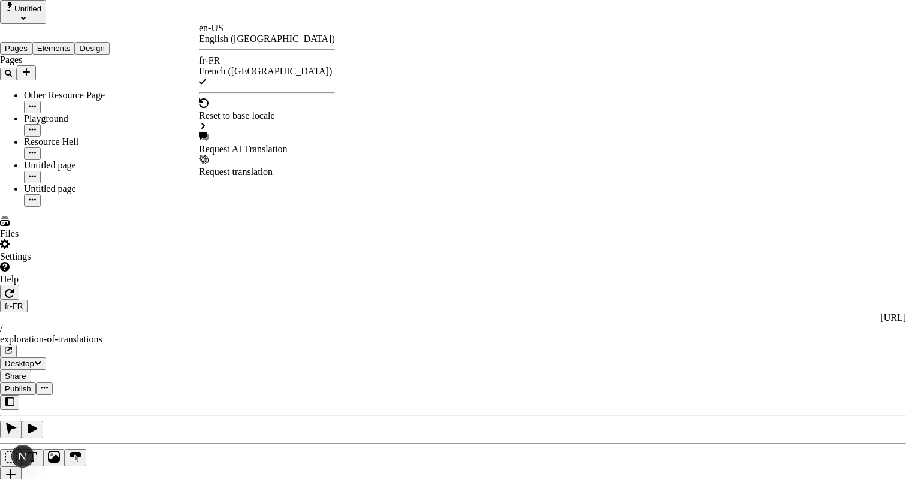
checkbox input "false"
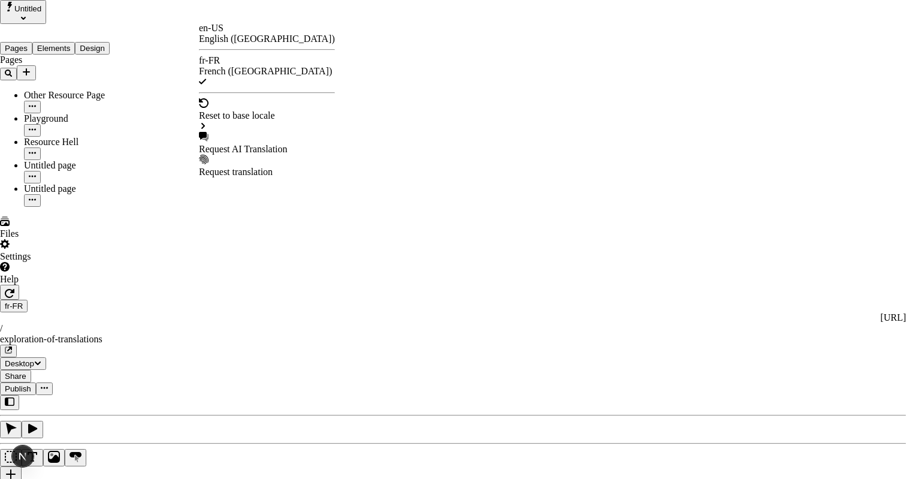
checkbox input "false"
type input "La Grande Aventure de la Traduction"
type textarea "Ceci est ma description localisée en français. Si elle était vide, elle n'appar…"
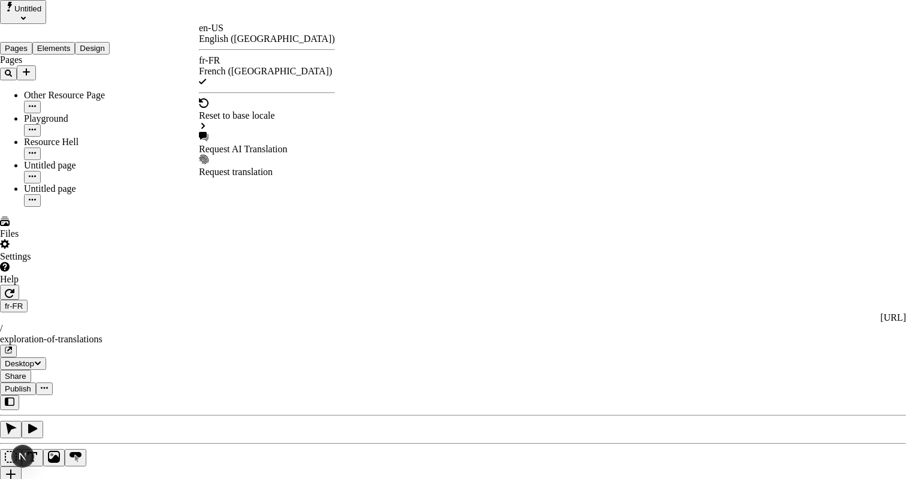
type input "/exploration-des-traductions"
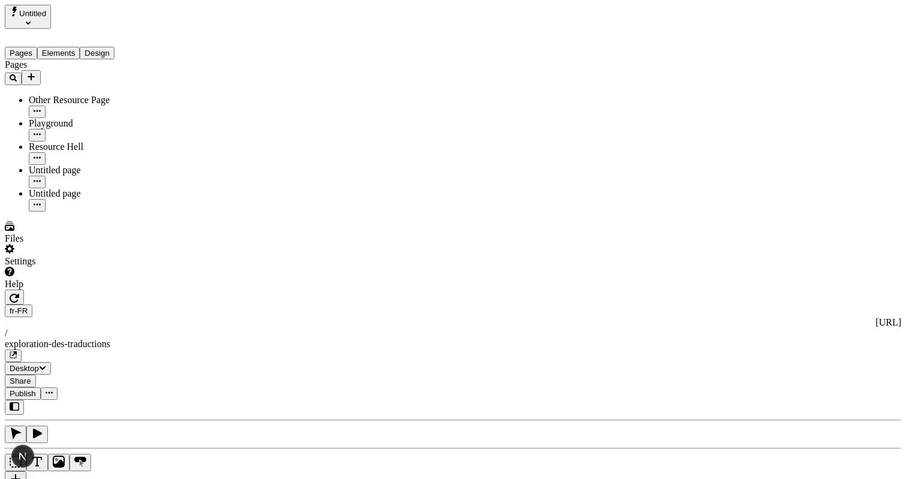
click at [169, 289] on div "fr-FR http://localhost:3001/fr-FR / exploration-des-traductions Desktop Share P…" at bounding box center [453, 344] width 896 height 110
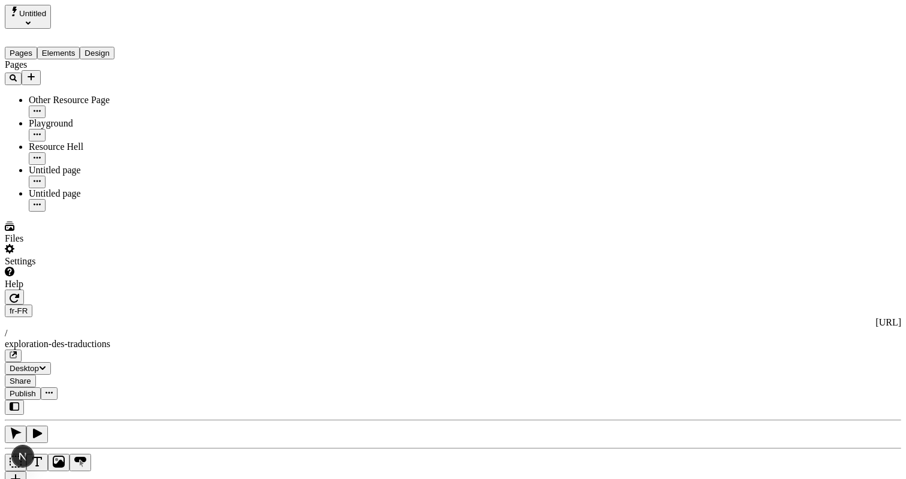
click at [36, 389] on span "Publish" at bounding box center [23, 393] width 26 height 9
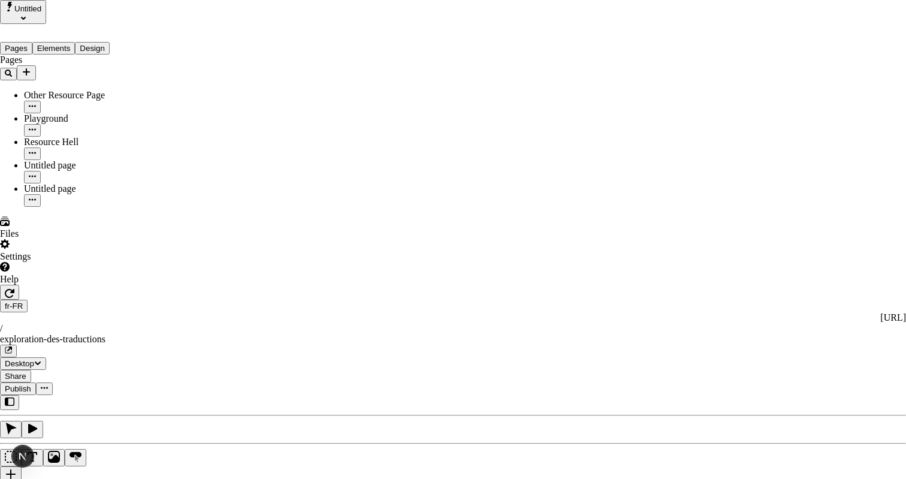
type input "The Great Translation Adventure"
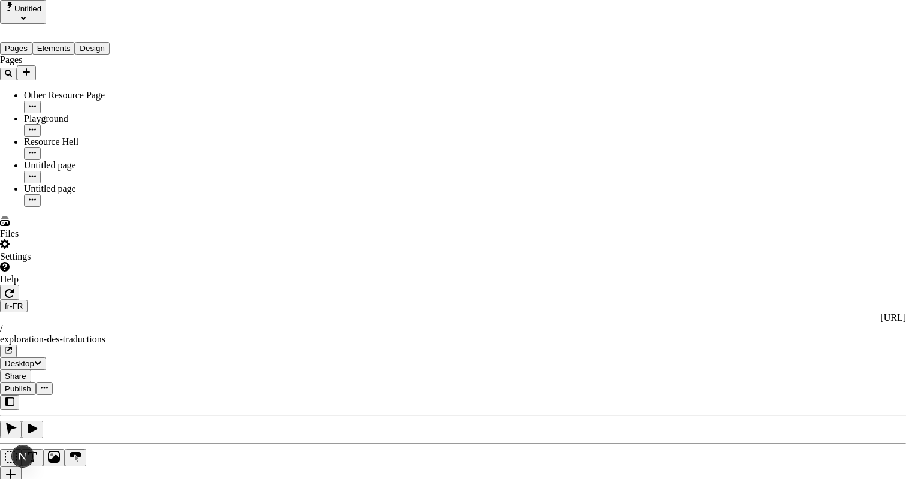
type textarea "This is my French localized description. If it were empty, it would not appear …"
type input "/exploration-of-translations"
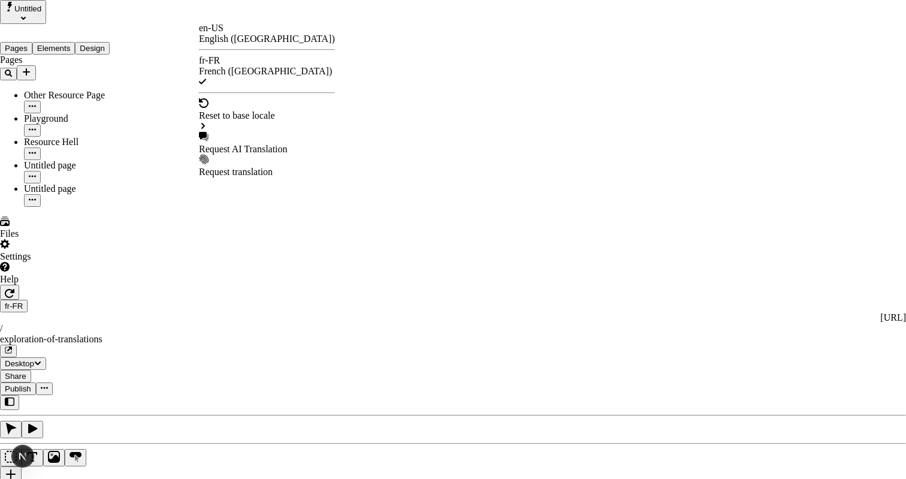
click at [255, 101] on div "Reset to base locale" at bounding box center [267, 115] width 136 height 34
click at [257, 144] on div "Request AI Translation" at bounding box center [267, 149] width 136 height 11
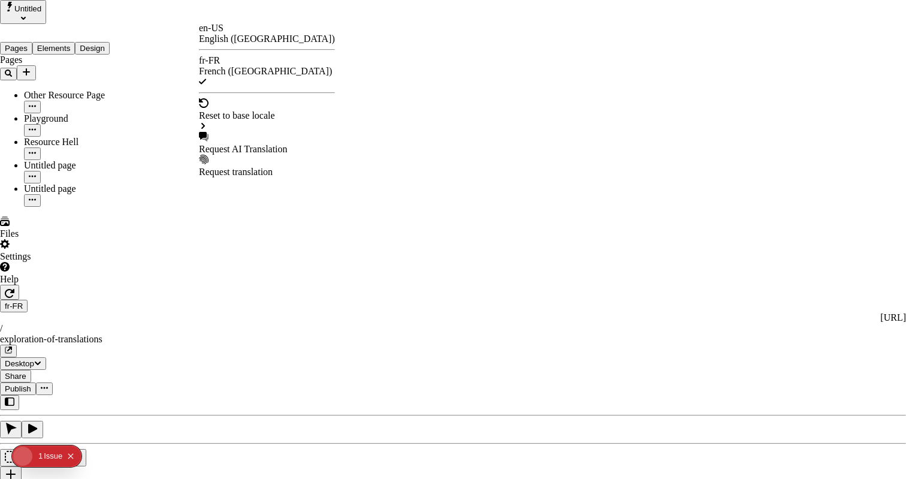
click at [271, 144] on div "Request AI Translation" at bounding box center [267, 149] width 136 height 11
checkbox input "true"
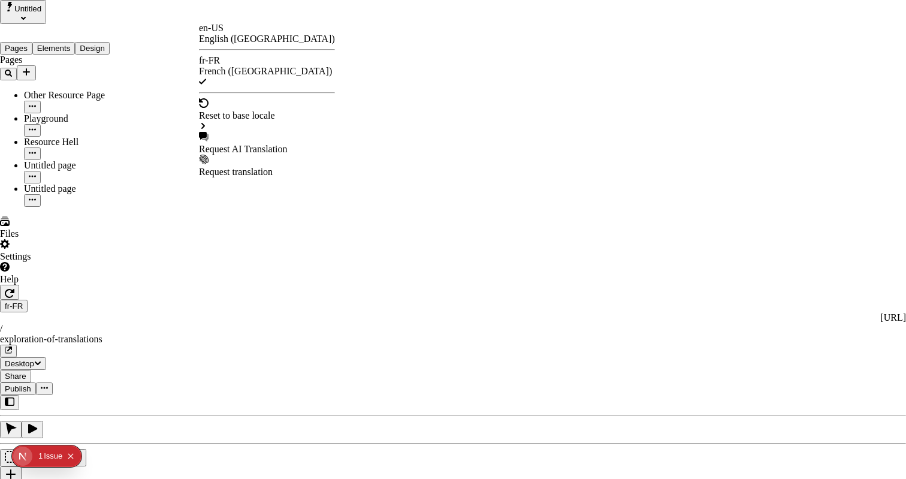
checkbox input "true"
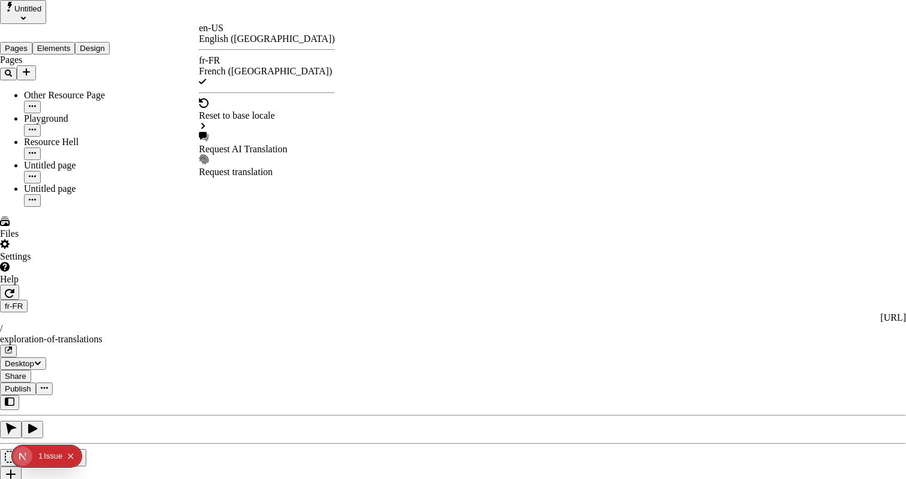
checkbox input "true"
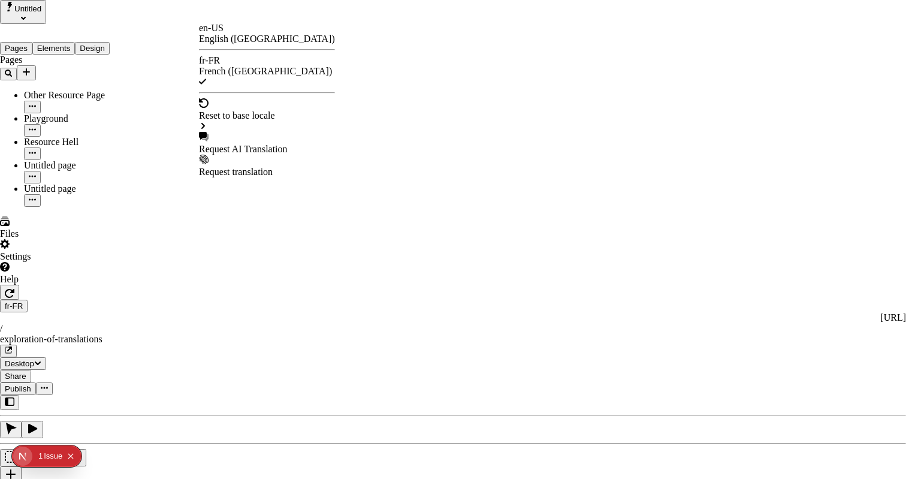
checkbox input "true"
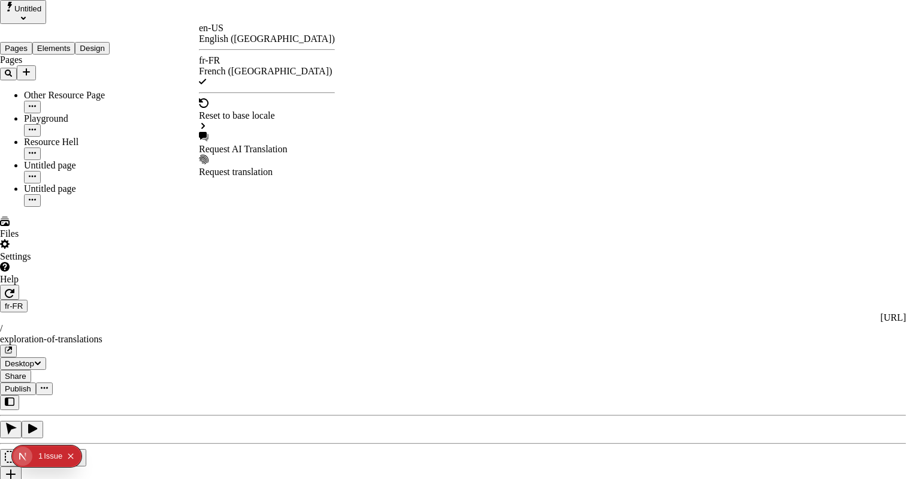
checkbox input "true"
checkbox input "false"
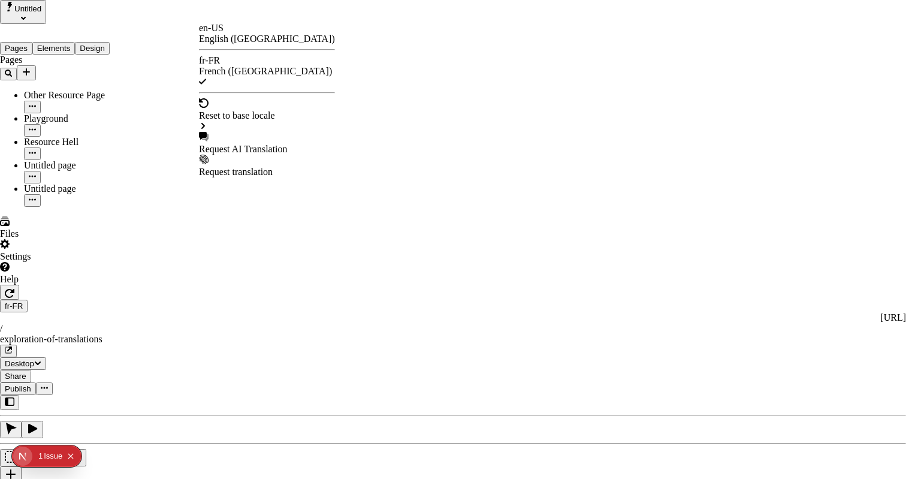
checkbox input "true"
checkbox input "false"
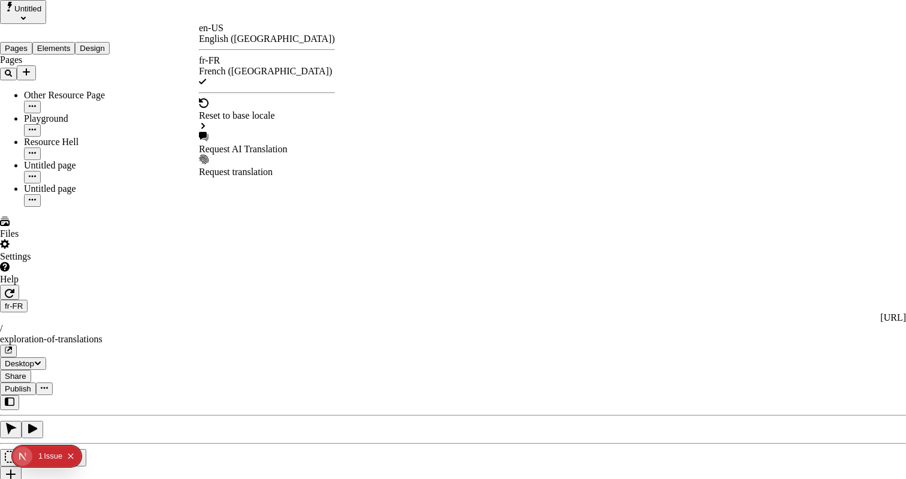
checkbox input "false"
drag, startPoint x: 324, startPoint y: 207, endPoint x: 325, endPoint y: 198, distance: 8.5
checkbox input "true"
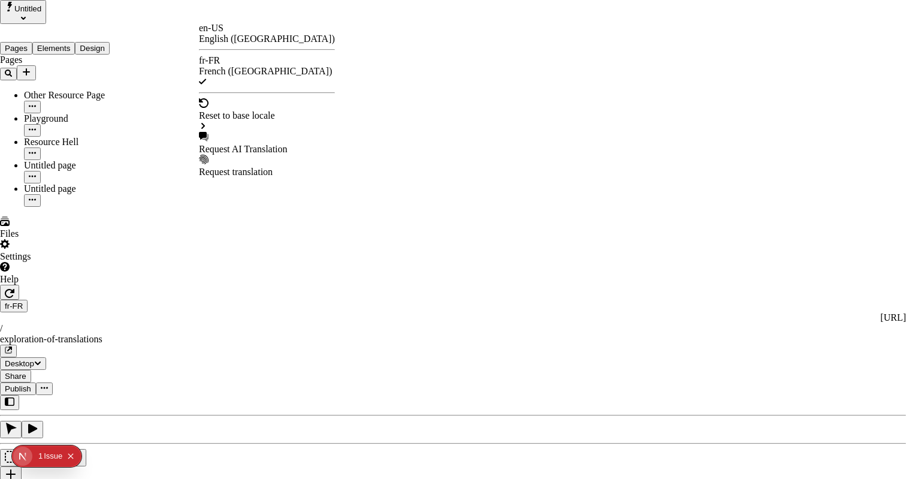
checkbox input "true"
checkbox input "false"
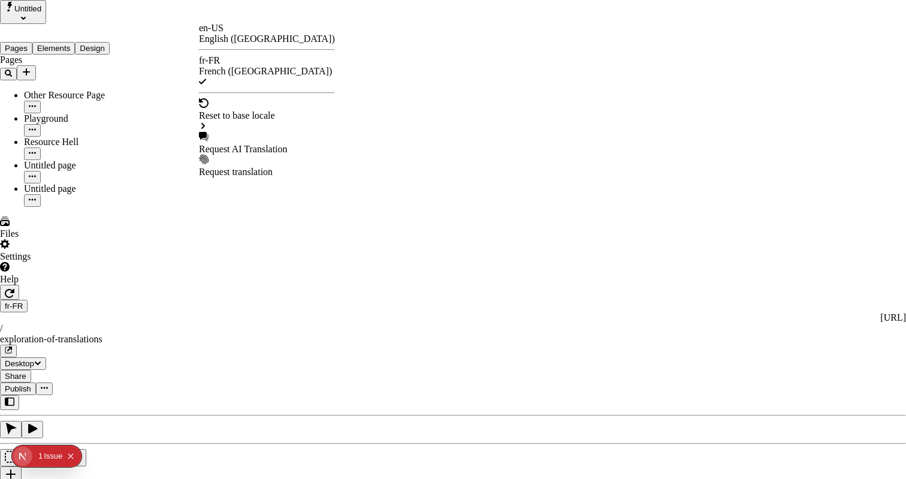
checkbox input "true"
checkbox input "false"
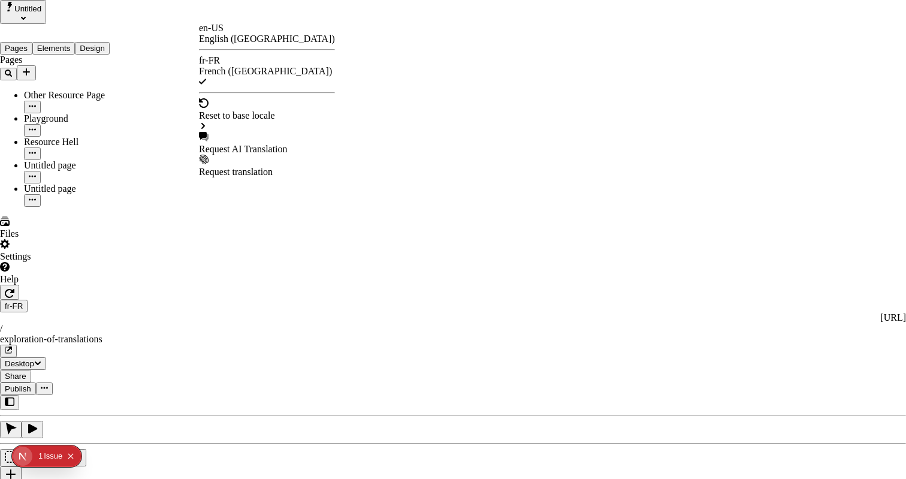
checkbox input "false"
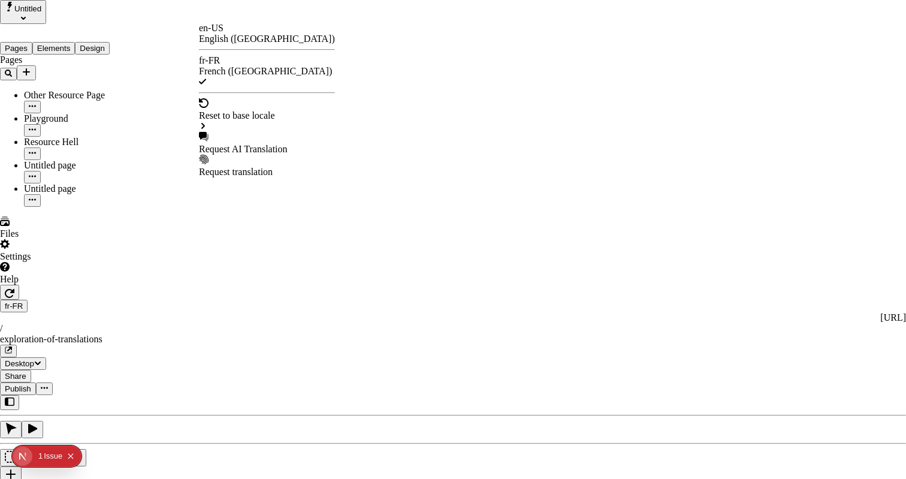
checkbox input "false"
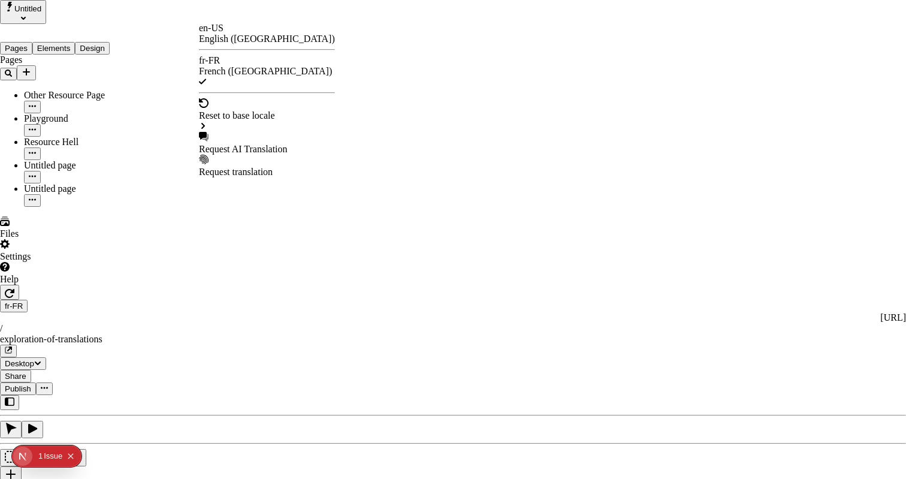
checkbox input "false"
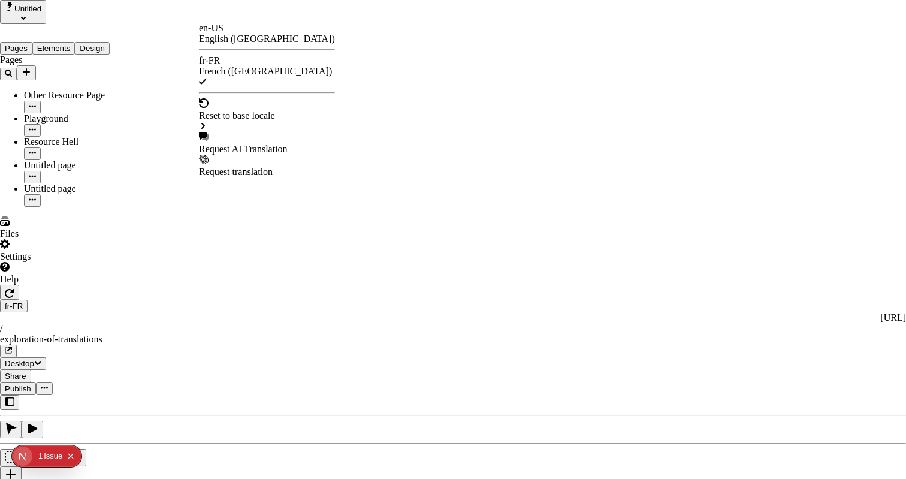
checkbox input "false"
type input "/exploration-des-traductions"
type input "La Grande Aventure de Traduction"
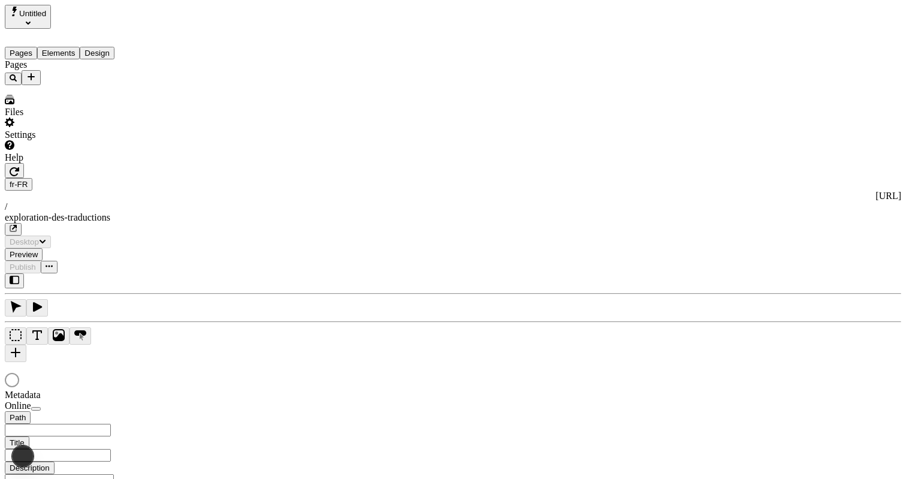
type input "La Grande Aventure de Traduction"
type input "/exploration-des-traductions"
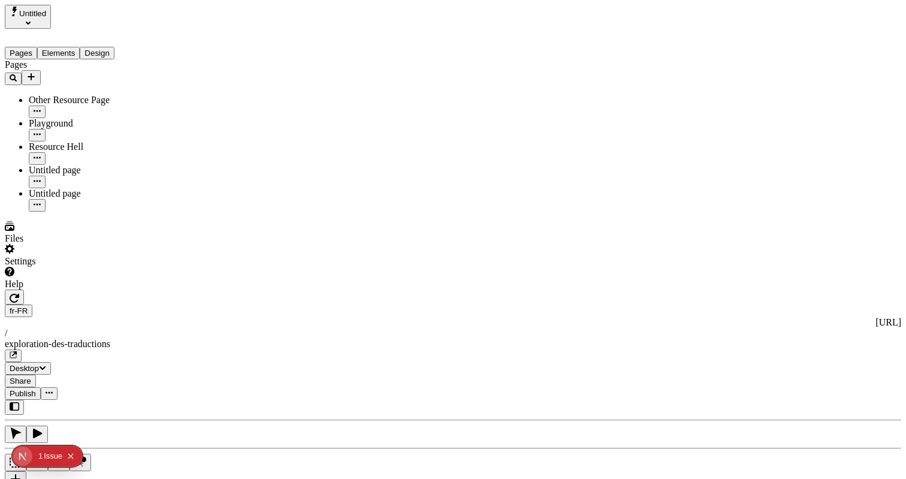
click at [36, 389] on span "Publish" at bounding box center [23, 393] width 26 height 9
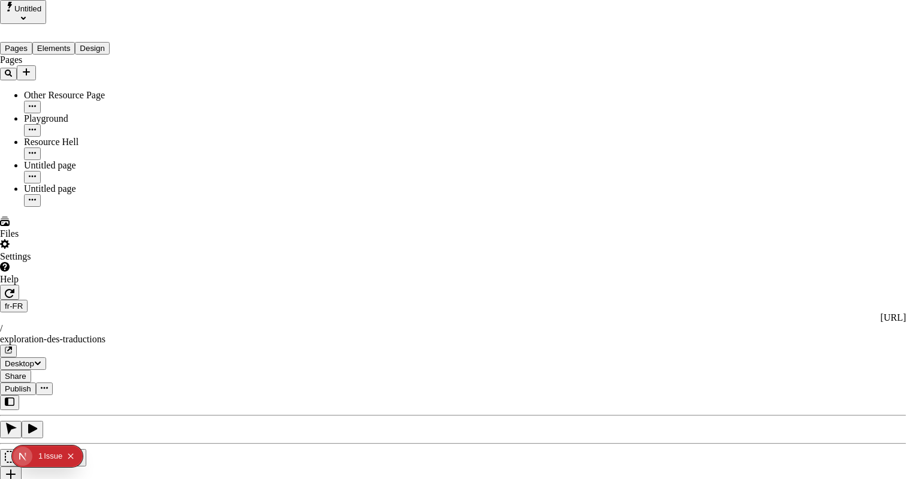
type input "The Great Translation Adventure"
type input "/exploration-of-translations"
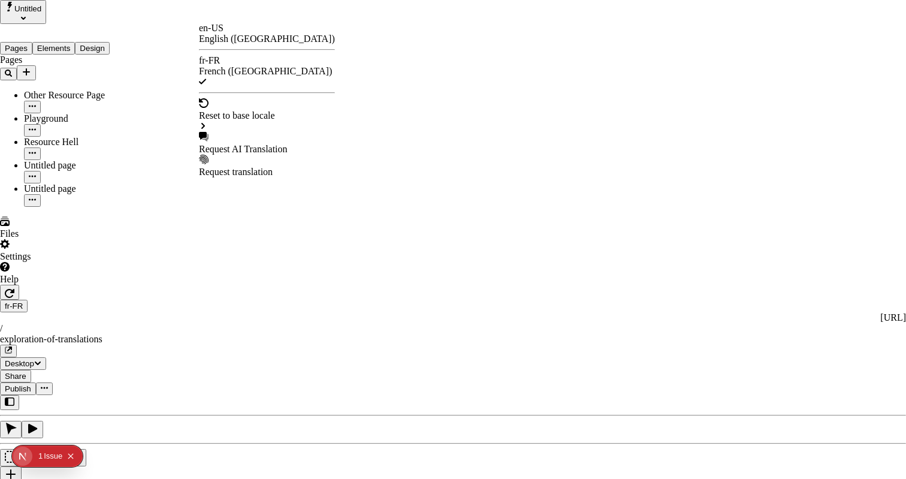
click at [271, 144] on div "Request AI Translation" at bounding box center [267, 149] width 136 height 11
checkbox input "true"
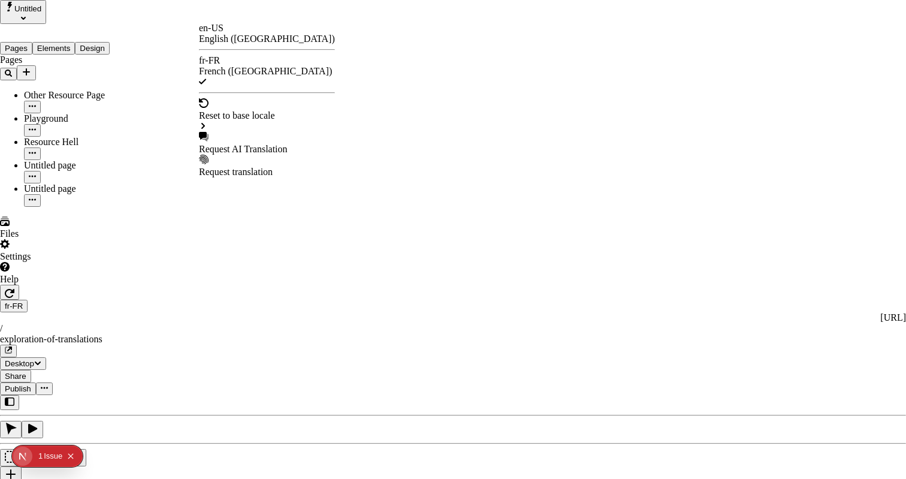
checkbox input "true"
drag, startPoint x: 325, startPoint y: 175, endPoint x: 328, endPoint y: 168, distance: 7.2
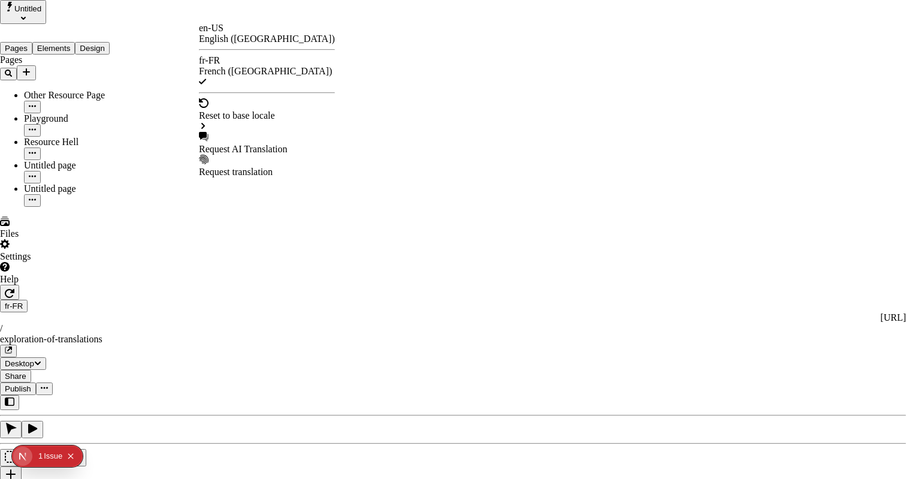
checkbox input "true"
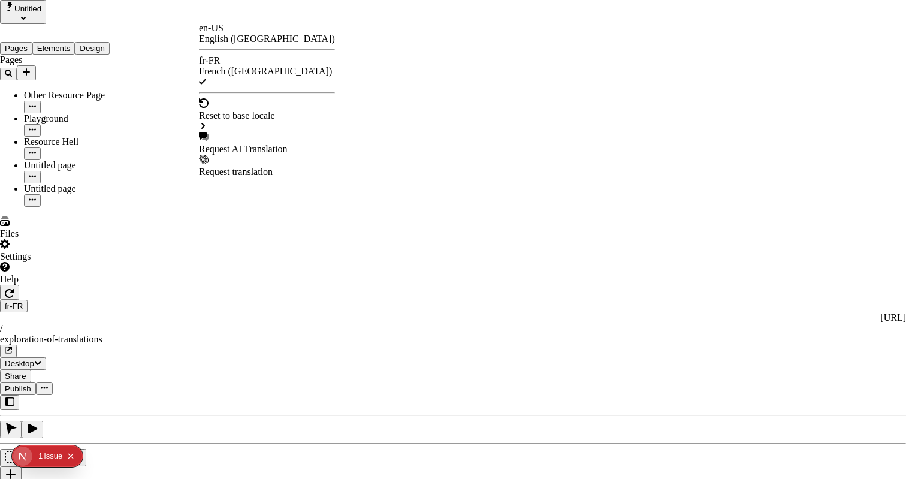
checkbox input "true"
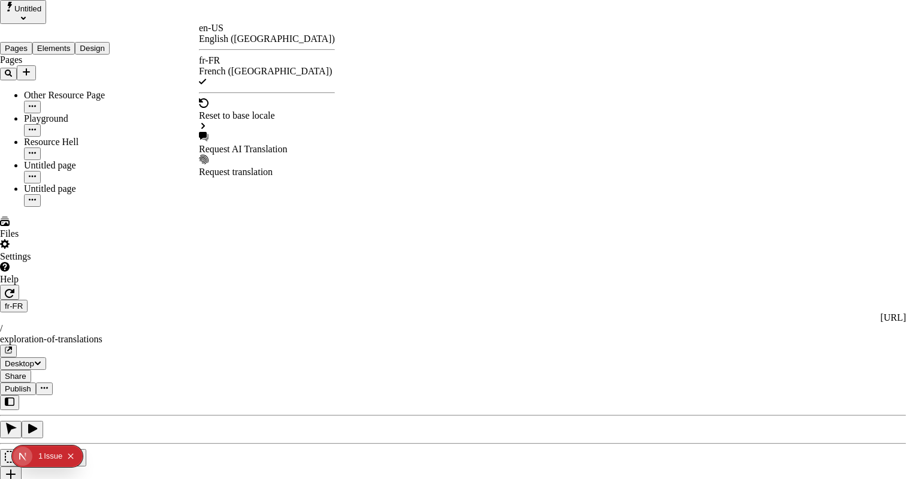
checkbox input "true"
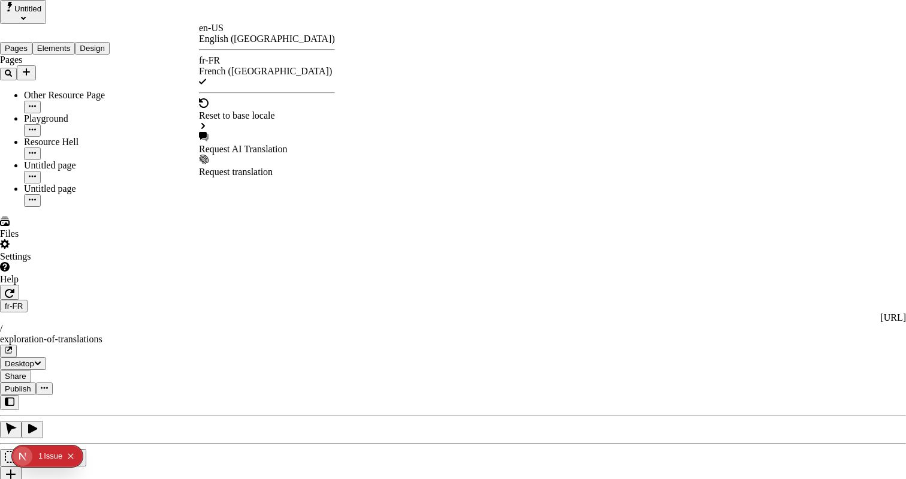
checkbox input "true"
checkbox input "false"
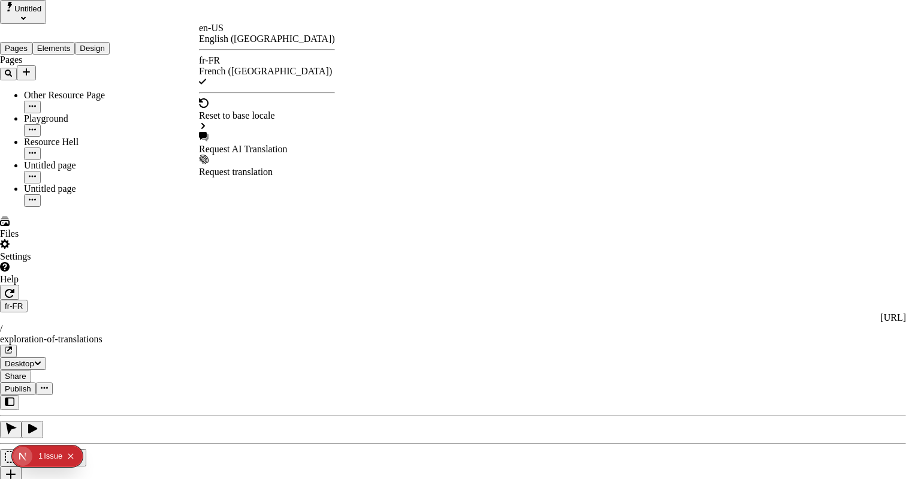
checkbox input "false"
checkbox input "true"
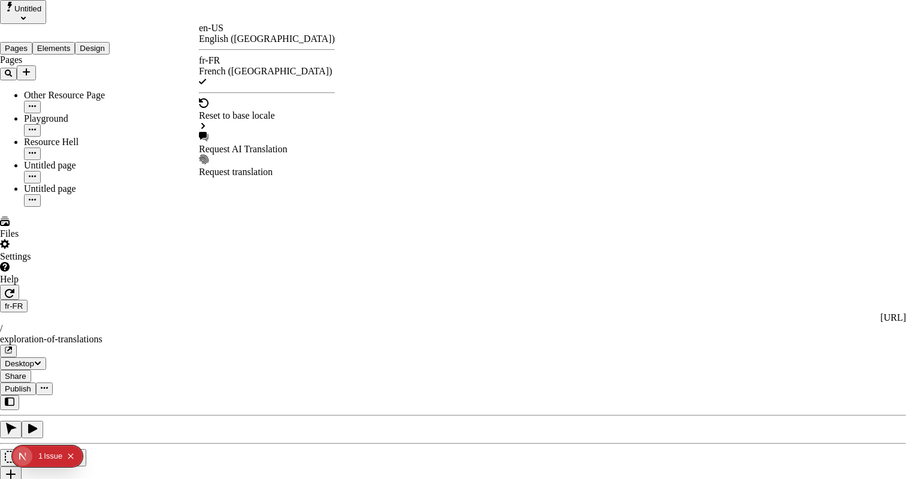
checkbox input "true"
checkbox input "false"
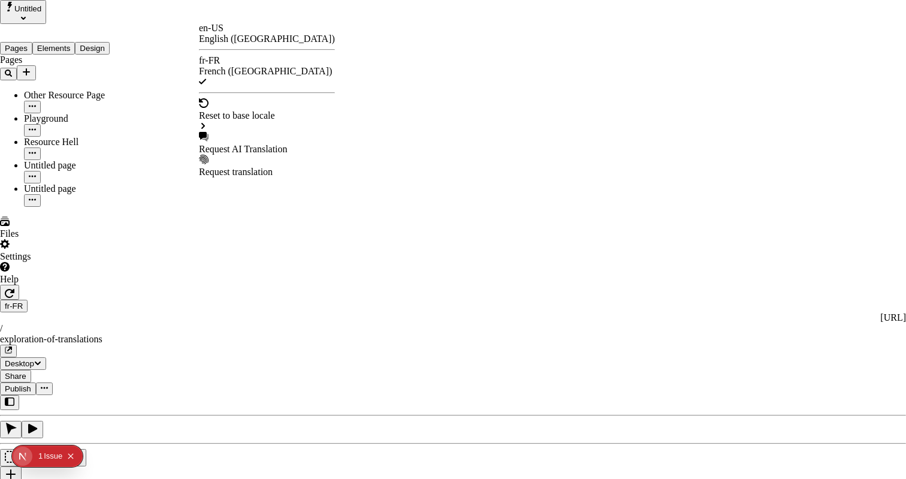
checkbox input "false"
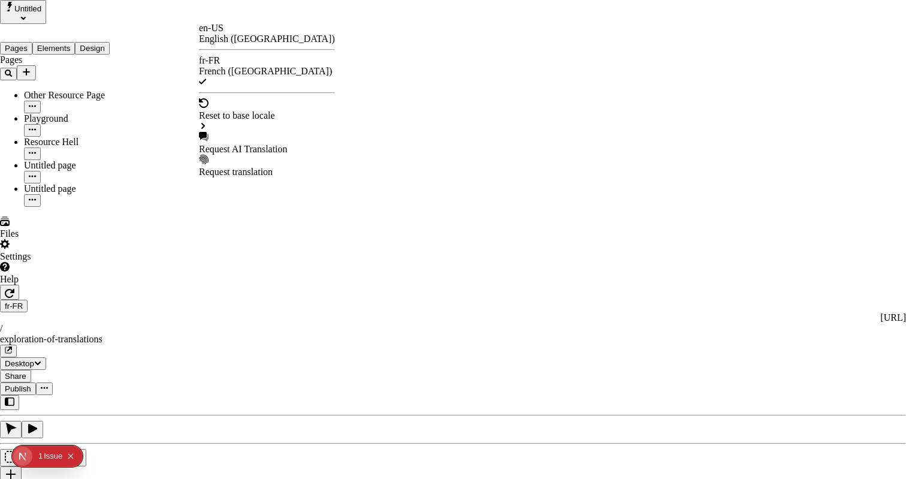
drag, startPoint x: 318, startPoint y: 290, endPoint x: 324, endPoint y: 296, distance: 8.5
checkbox input "true"
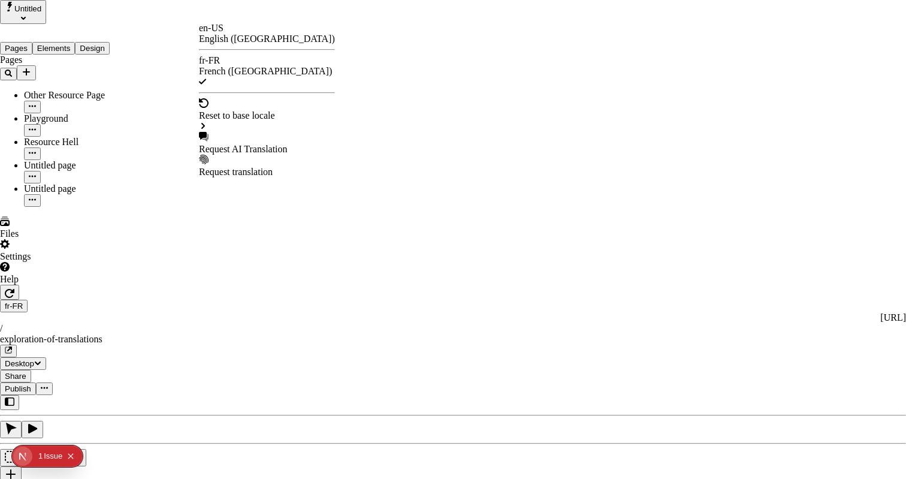
checkbox input "true"
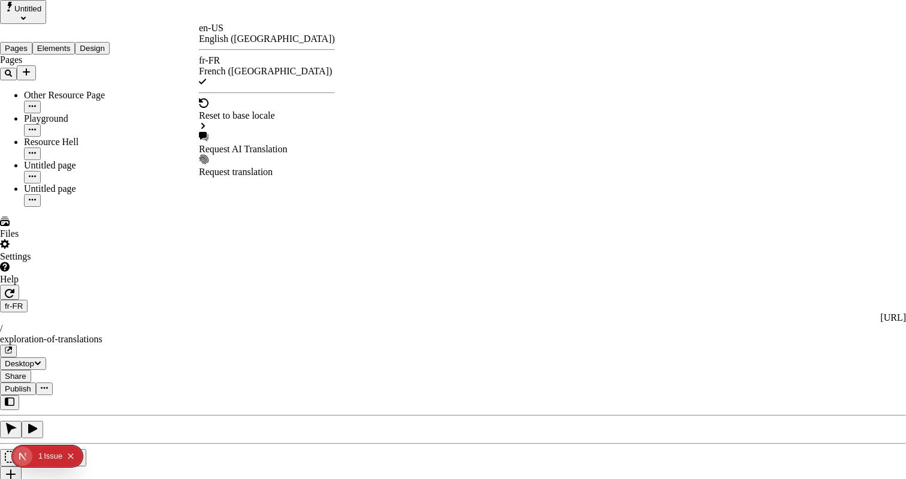
checkbox input "false"
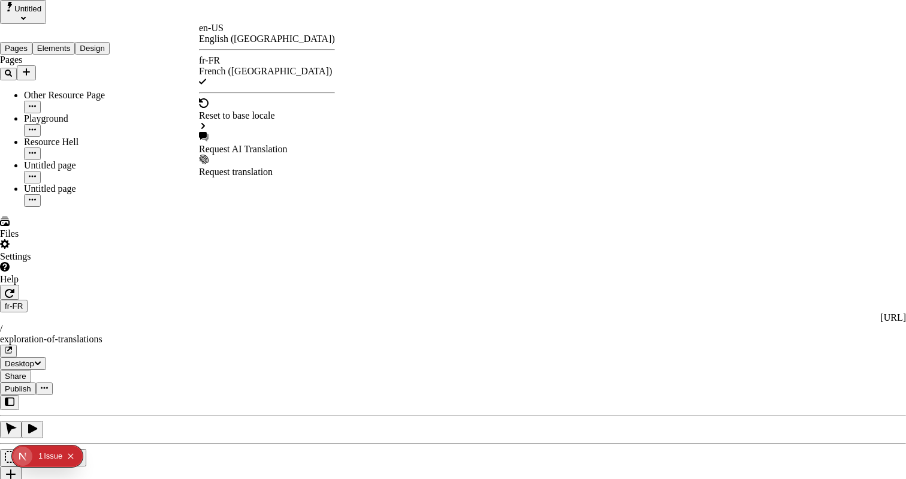
checkbox input "false"
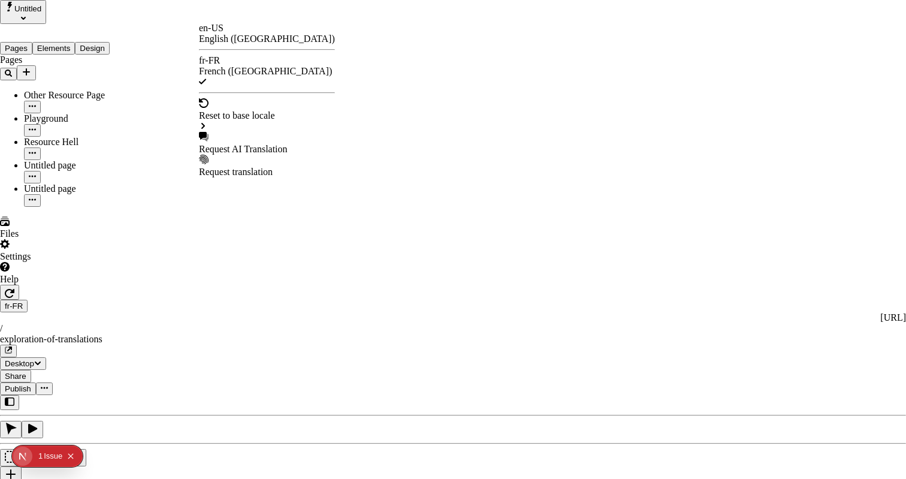
checkbox input "false"
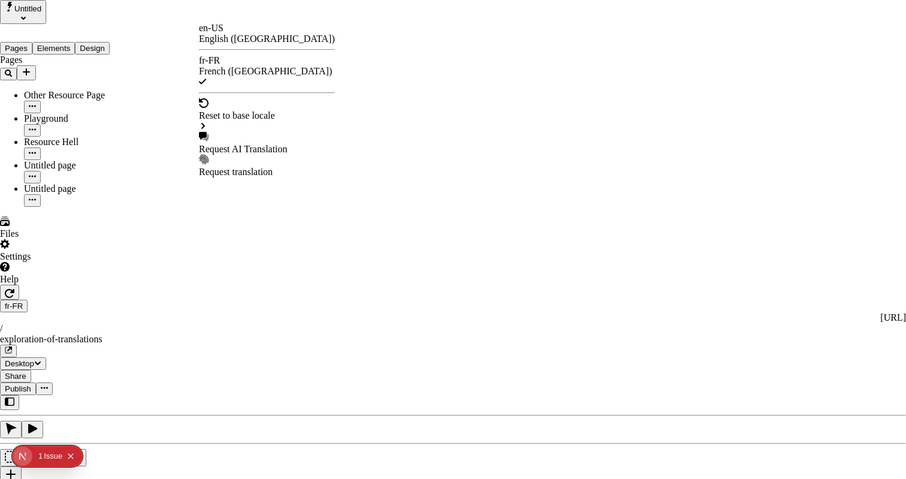
checkbox input "false"
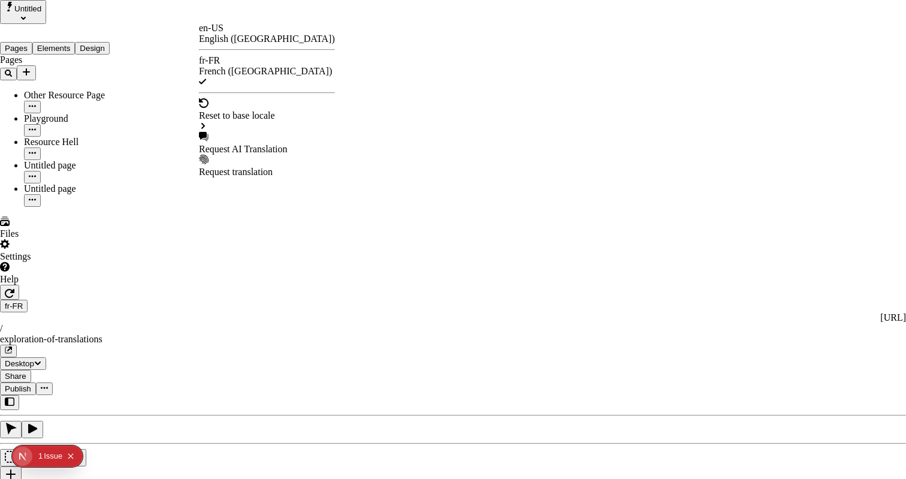
type input "/exploration-des-traductions"
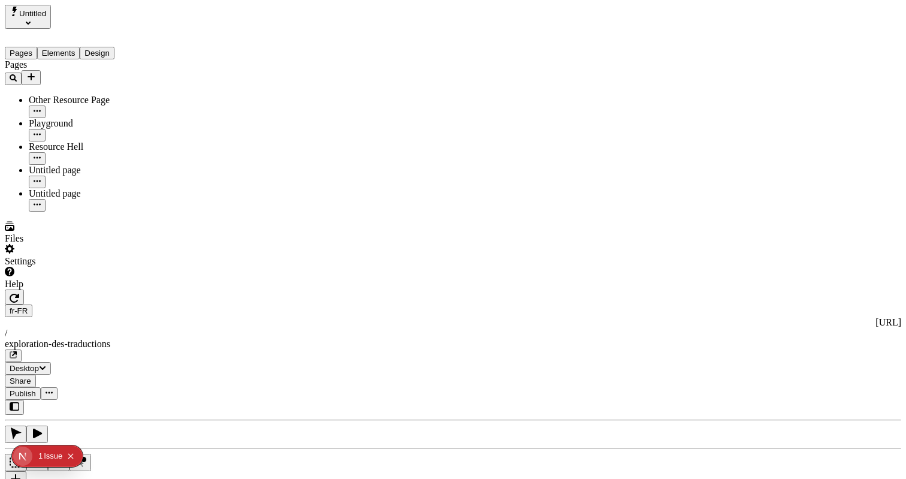
click at [36, 389] on span "Publish" at bounding box center [23, 393] width 26 height 9
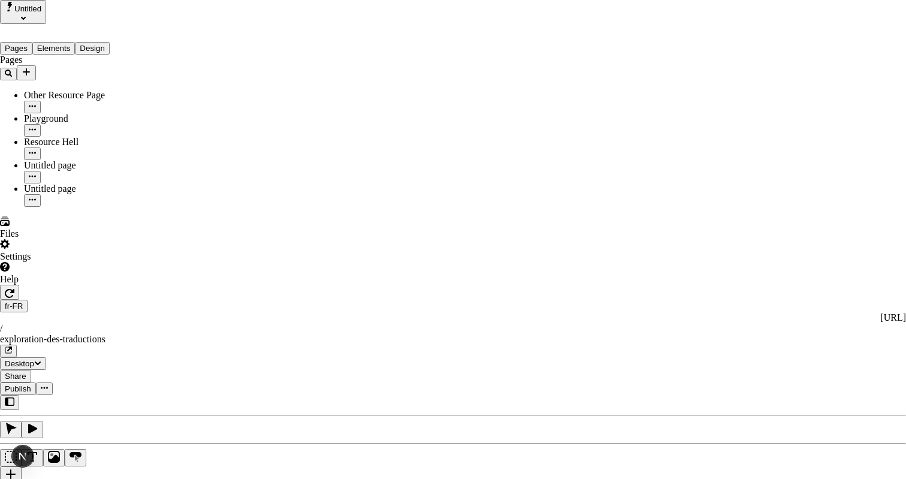
type input "The Great Translation Adventure"
type input "/exploration-of-translations"
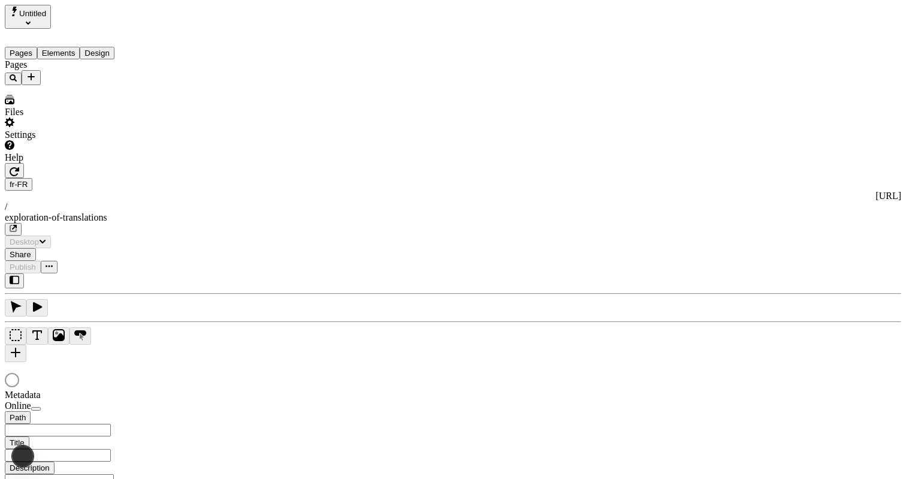
type input "The Great Translation Adventure"
type input "/exploration-of-translations"
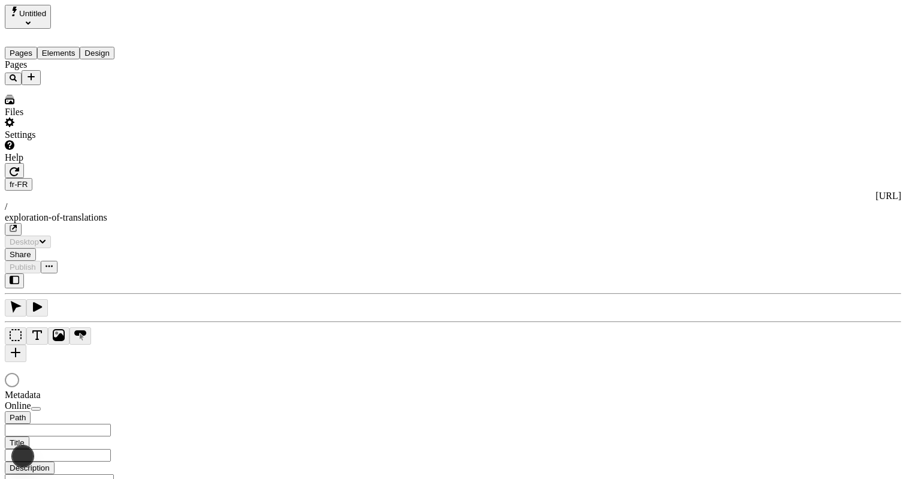
type input "/exploration-of-translations"
type input "The Great Translation Adventure"
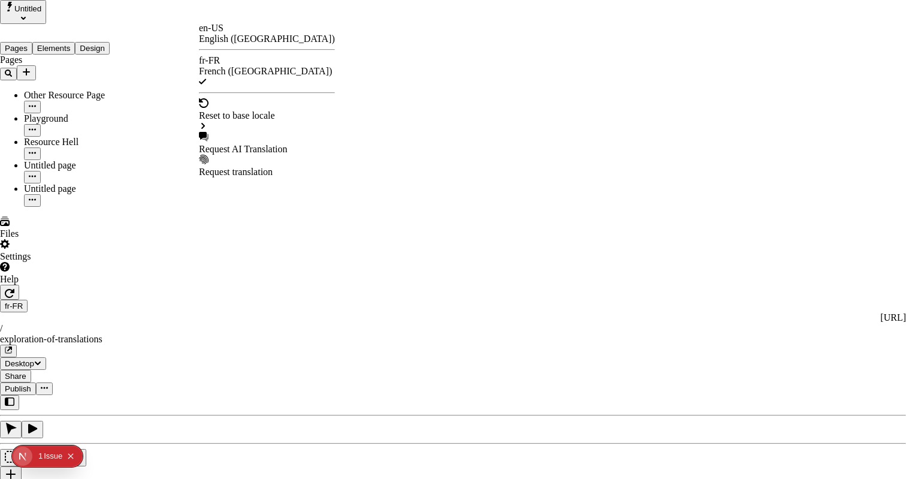
click at [244, 144] on div "Request AI Translation" at bounding box center [267, 149] width 136 height 11
checkbox input "true"
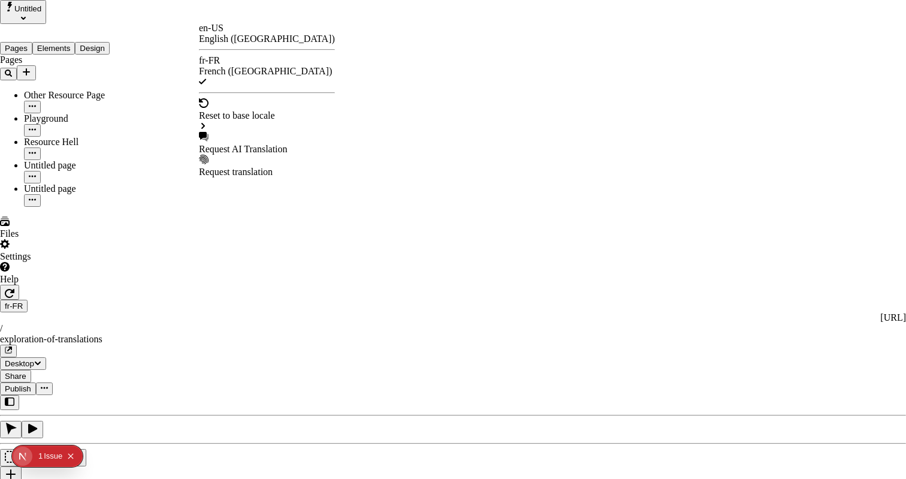
checkbox input "true"
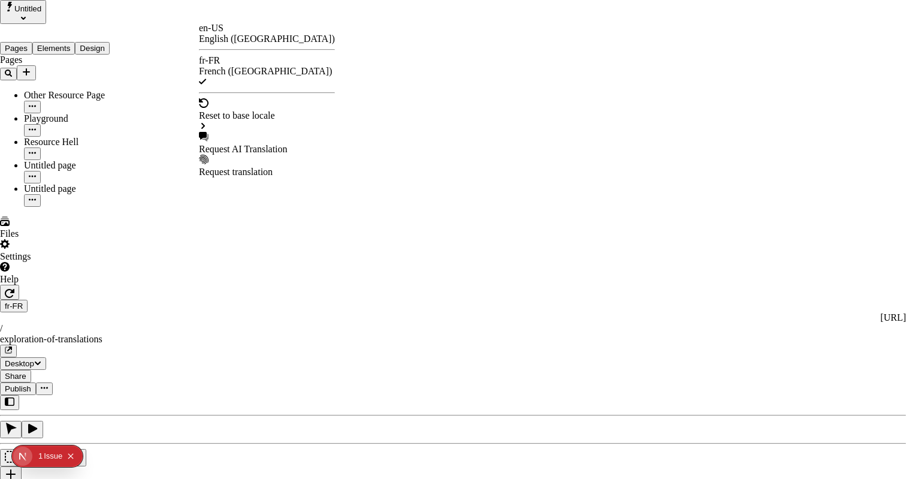
checkbox input "true"
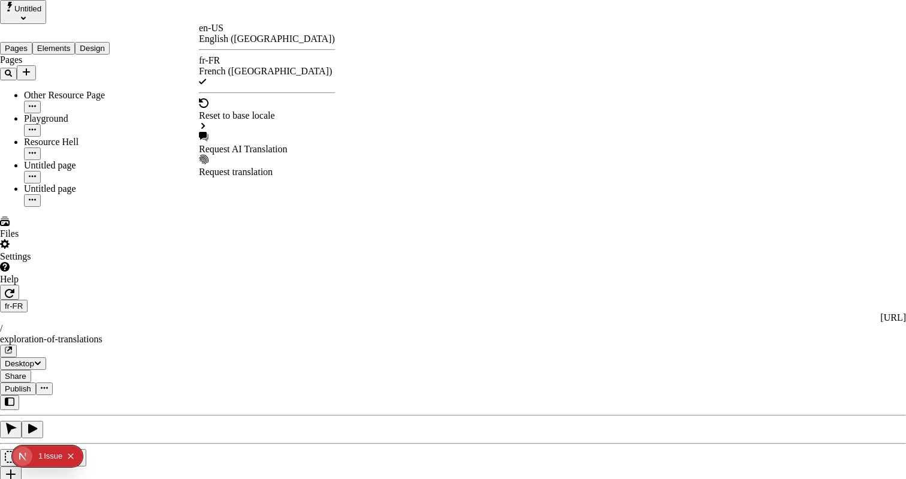
checkbox input "true"
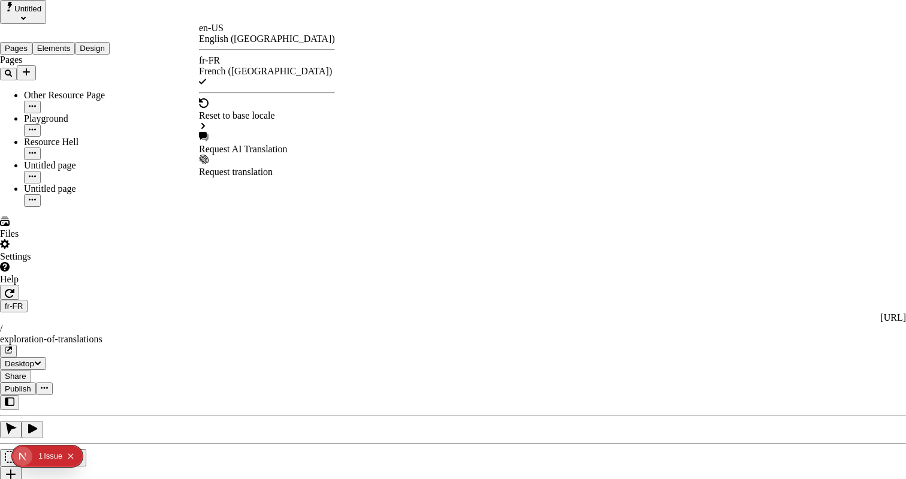
checkbox input "true"
checkbox input "false"
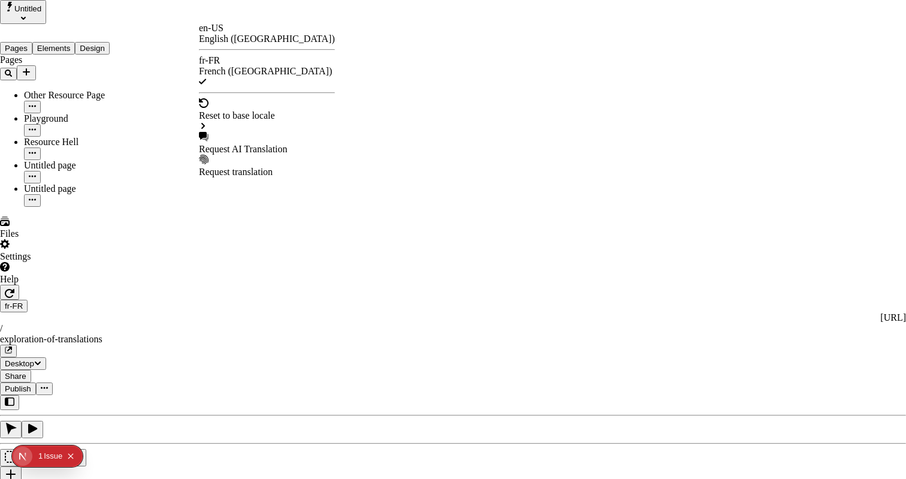
checkbox input "false"
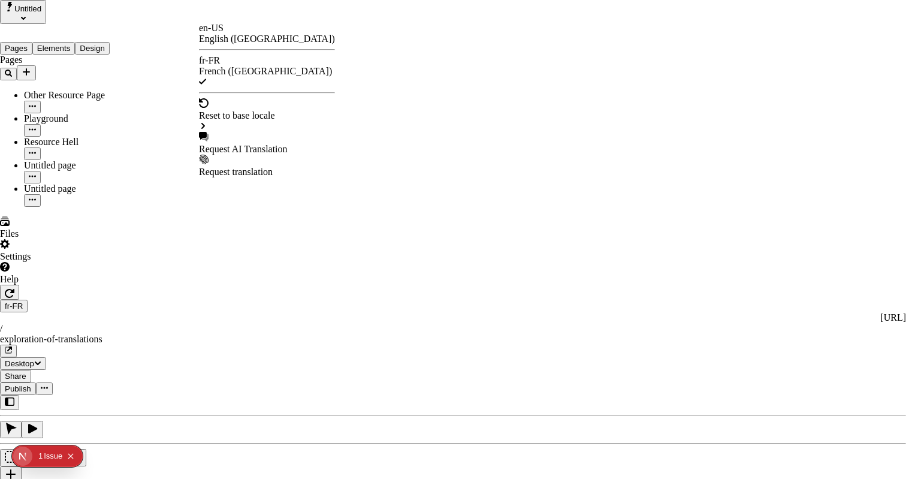
checkbox input "false"
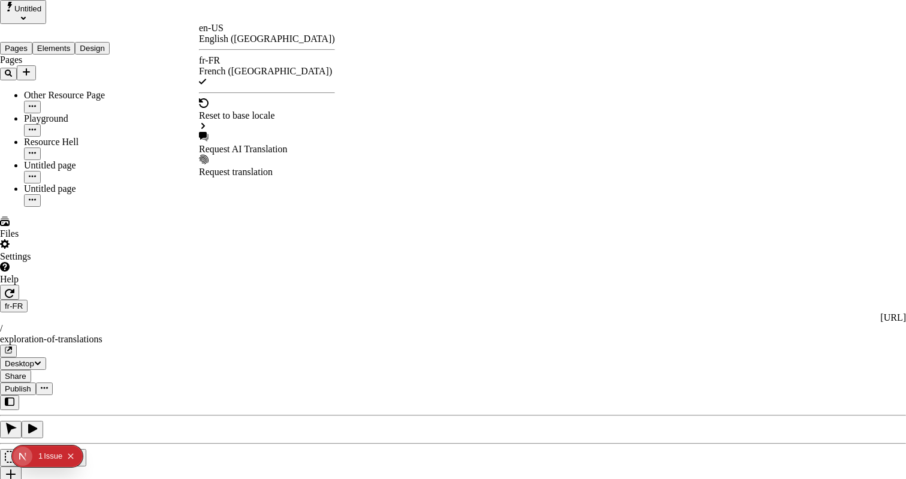
checkbox input "false"
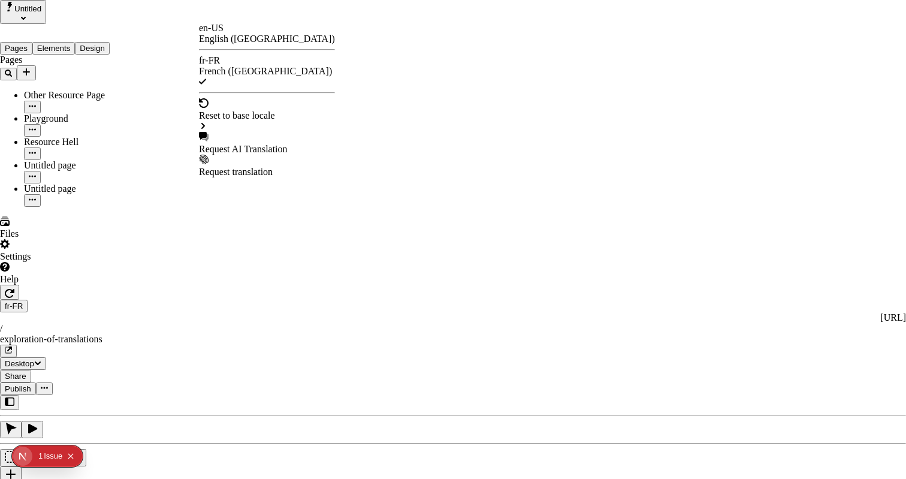
checkbox input "false"
type input "/exploration-des-traductions"
type input "La Grande Aventure de Traduction"
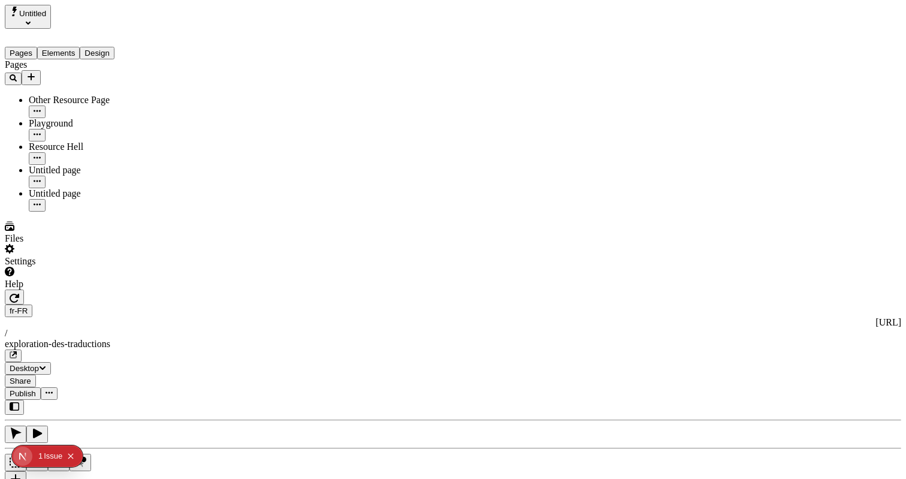
click at [36, 389] on span "Publish" at bounding box center [23, 393] width 26 height 9
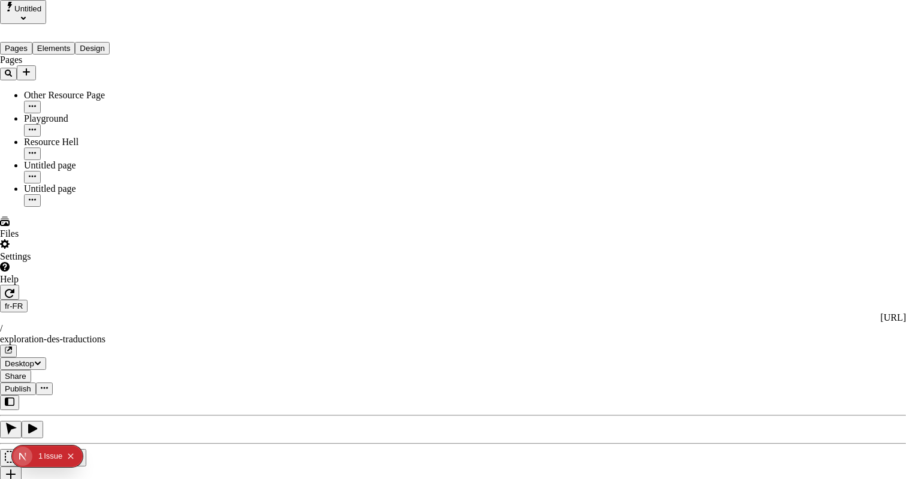
type input "/exploration-of-translations"
type input "The Great Translation Adventure"
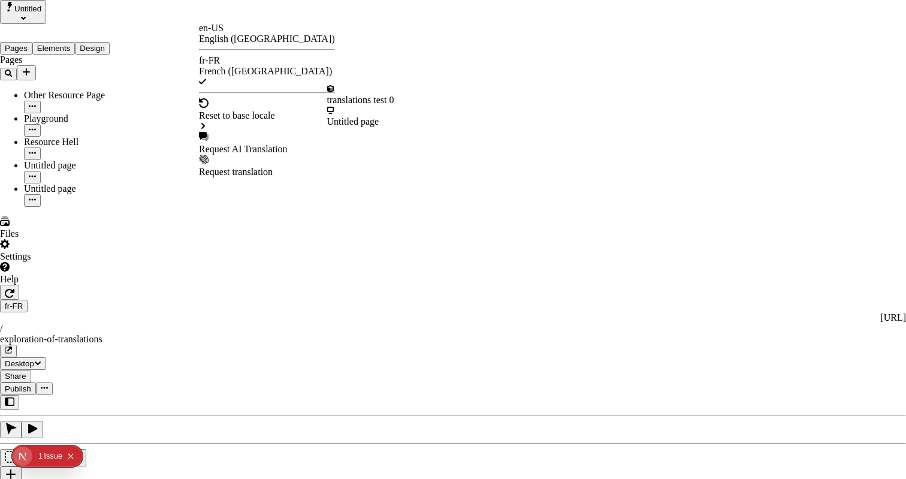
click at [239, 132] on div "Request AI Translation" at bounding box center [267, 143] width 136 height 23
drag, startPoint x: 347, startPoint y: 173, endPoint x: 434, endPoint y: 173, distance: 86.9
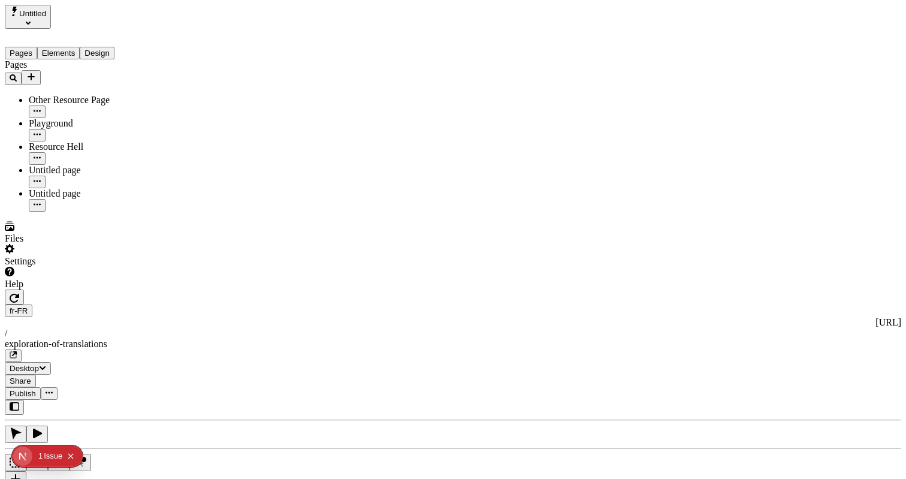
click at [72, 47] on button "Elements" at bounding box center [58, 53] width 43 height 13
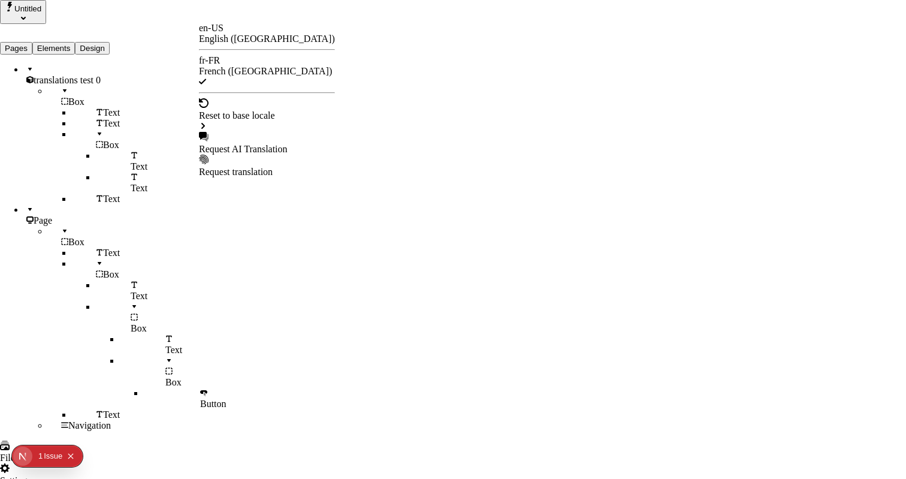
click at [241, 132] on div "Request AI Translation" at bounding box center [267, 143] width 136 height 23
